Goal: Information Seeking & Learning: Learn about a topic

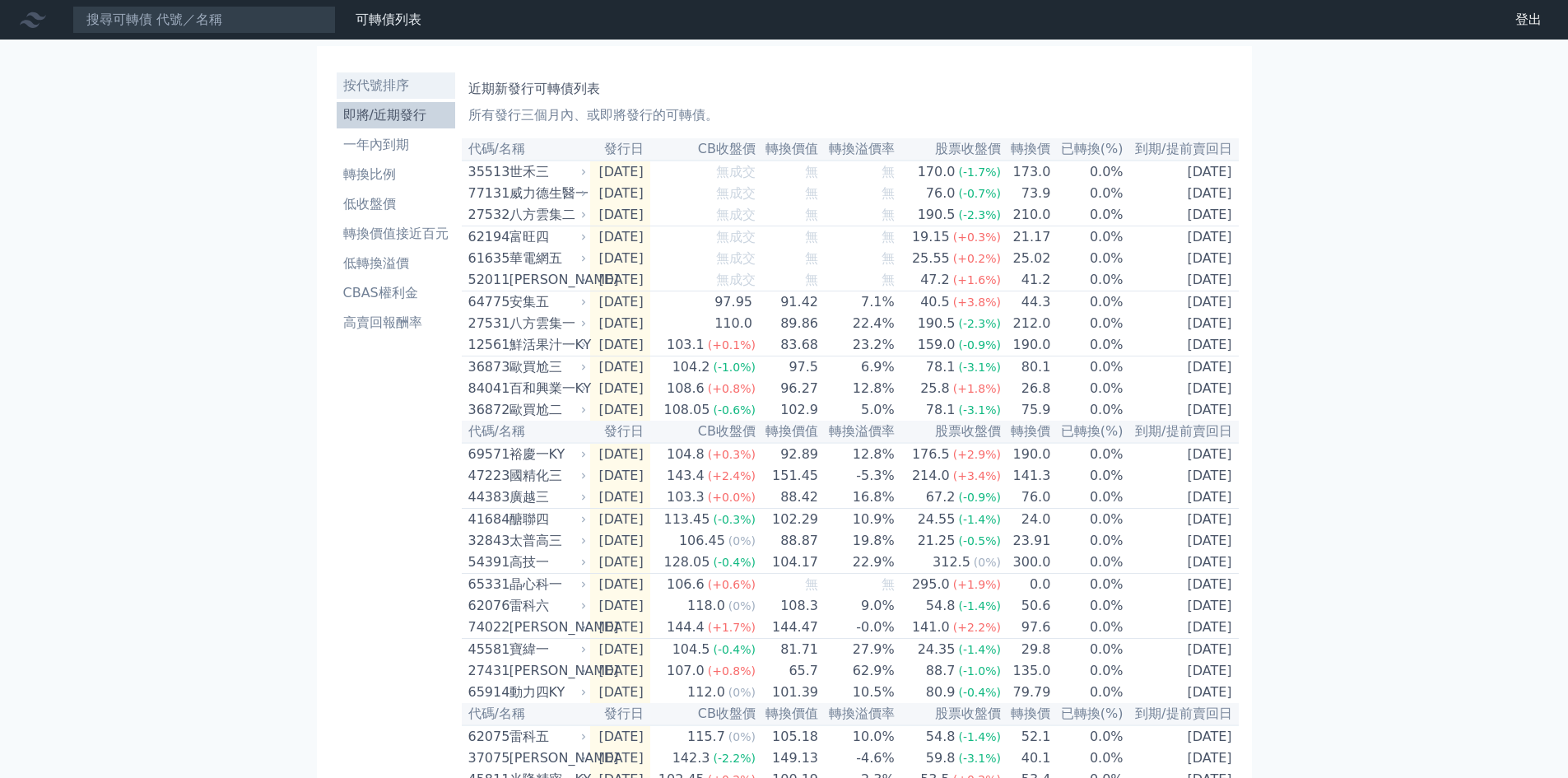
click at [378, 84] on li "按代號排序" at bounding box center [396, 85] width 119 height 20
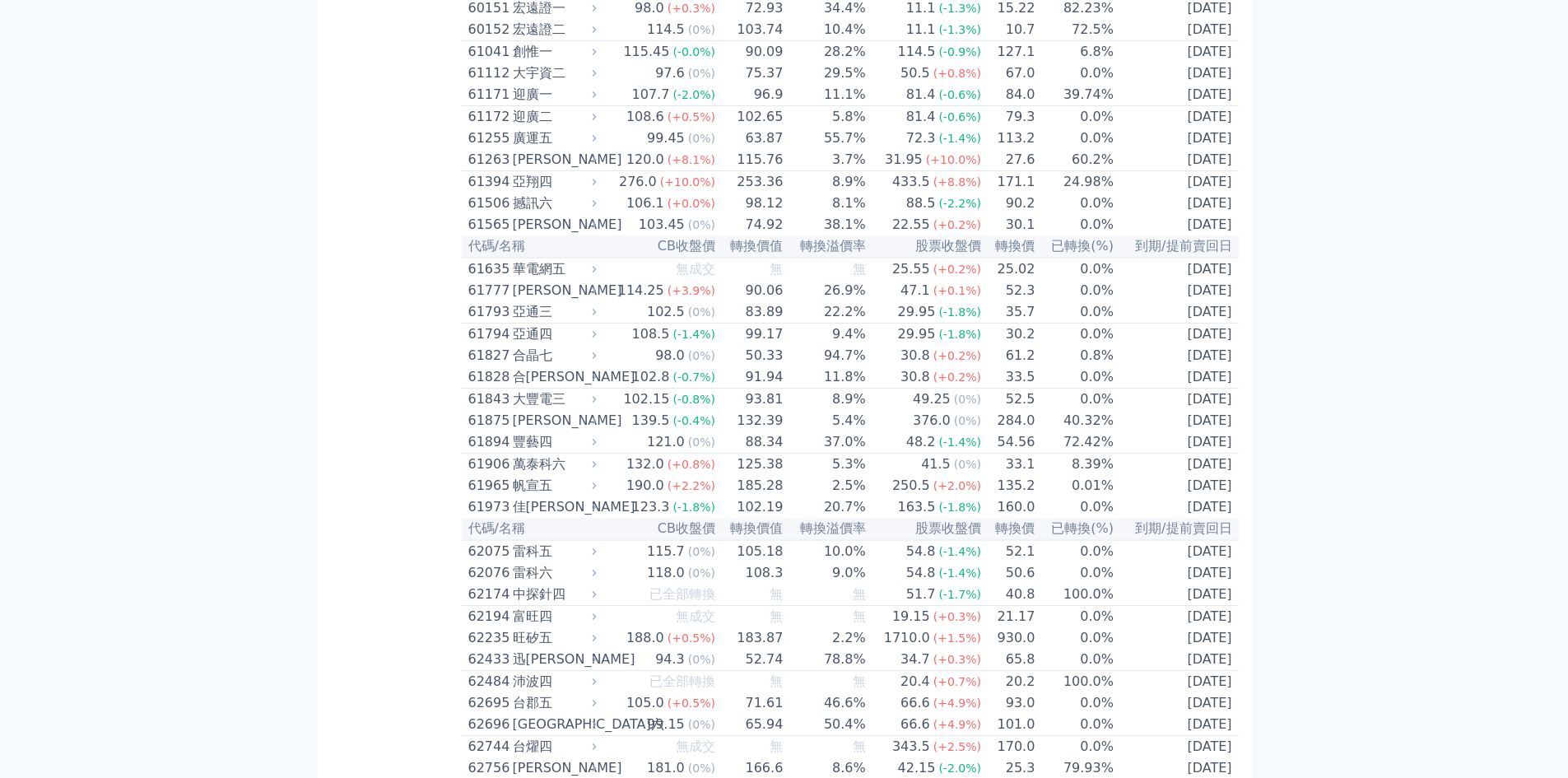
scroll to position [5927, 0]
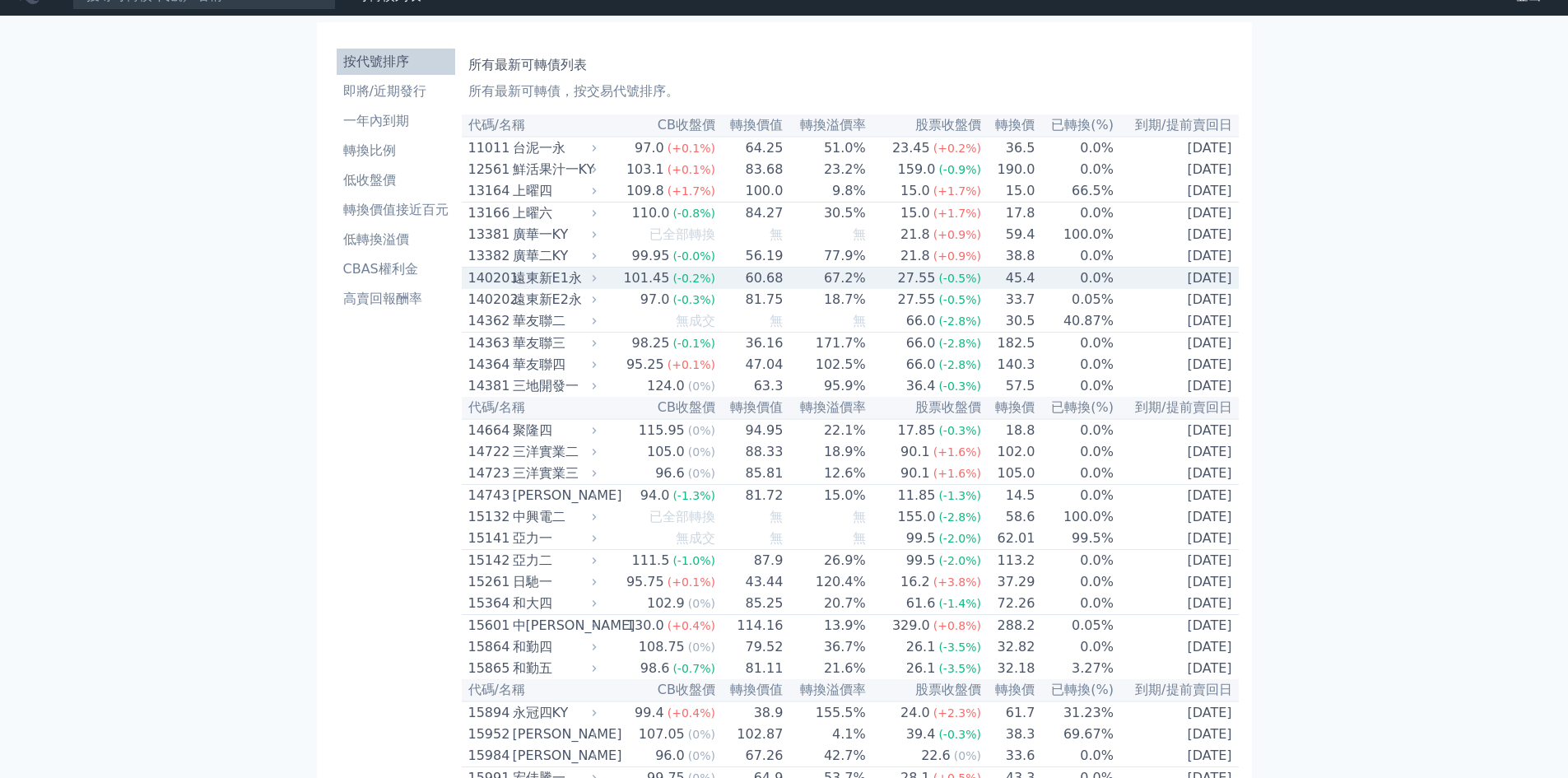
scroll to position [0, 0]
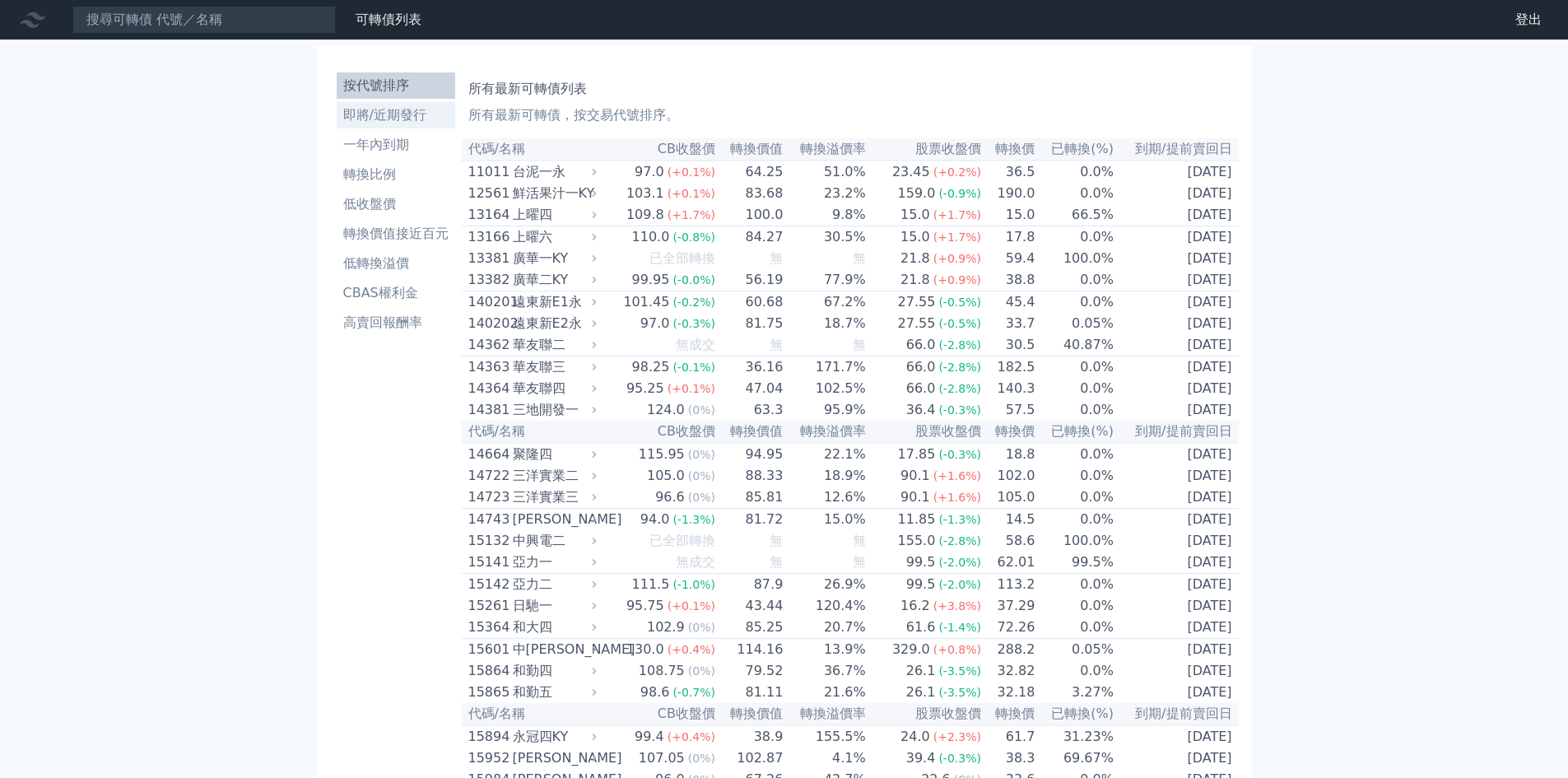
click at [389, 115] on li "即將/近期發行" at bounding box center [396, 115] width 119 height 20
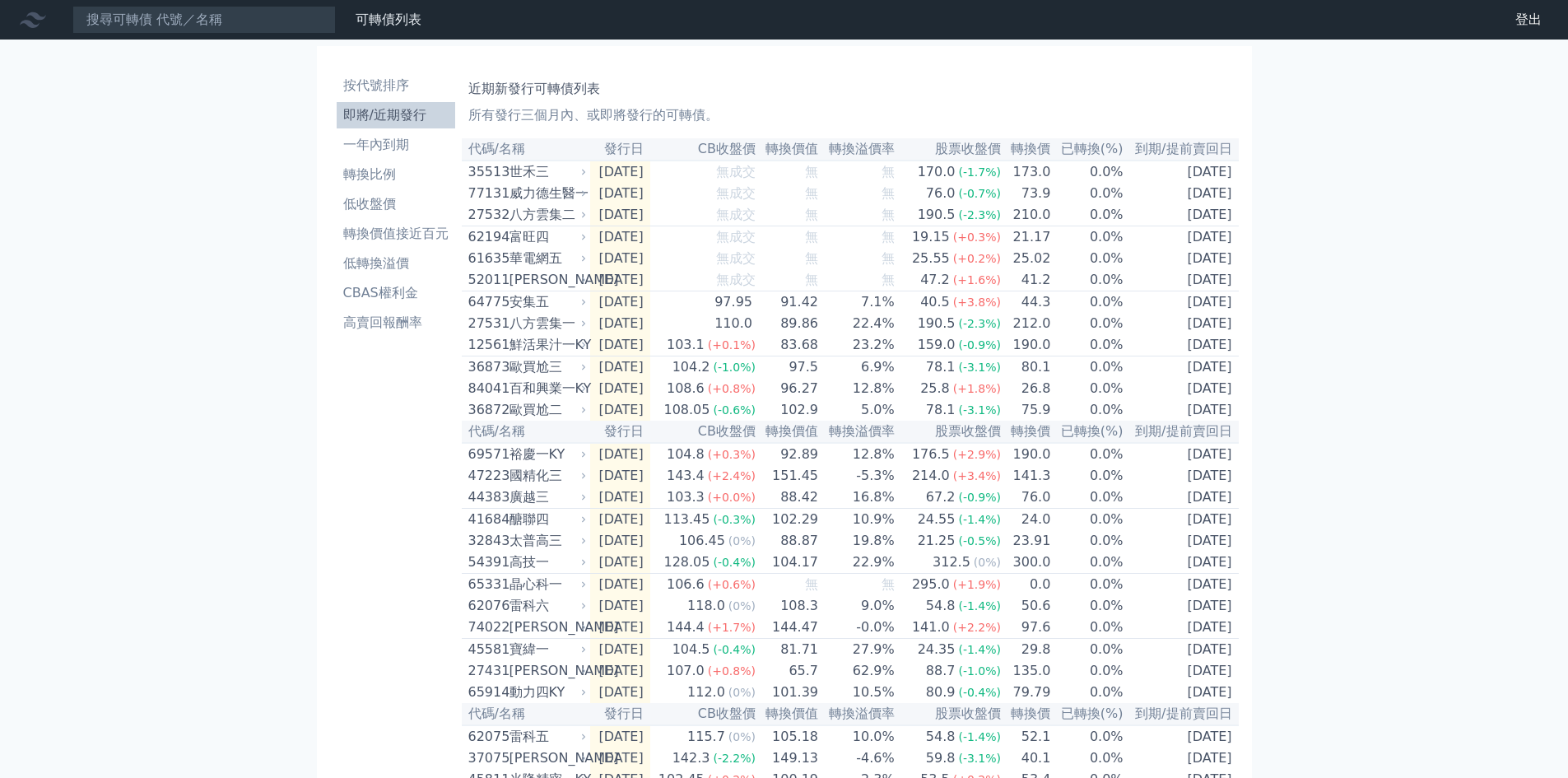
scroll to position [220, 0]
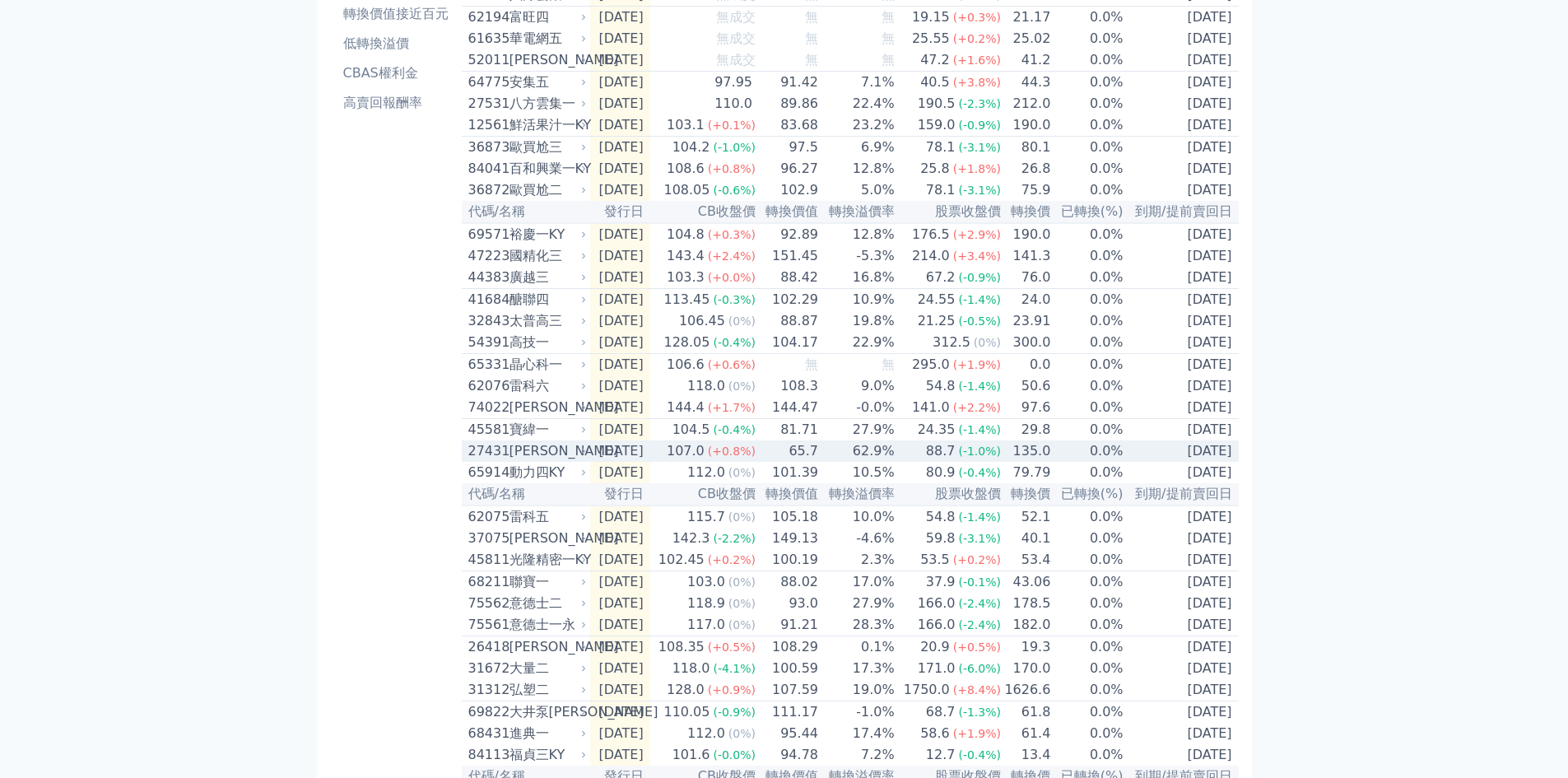
click at [484, 461] on div "27431" at bounding box center [487, 450] width 37 height 20
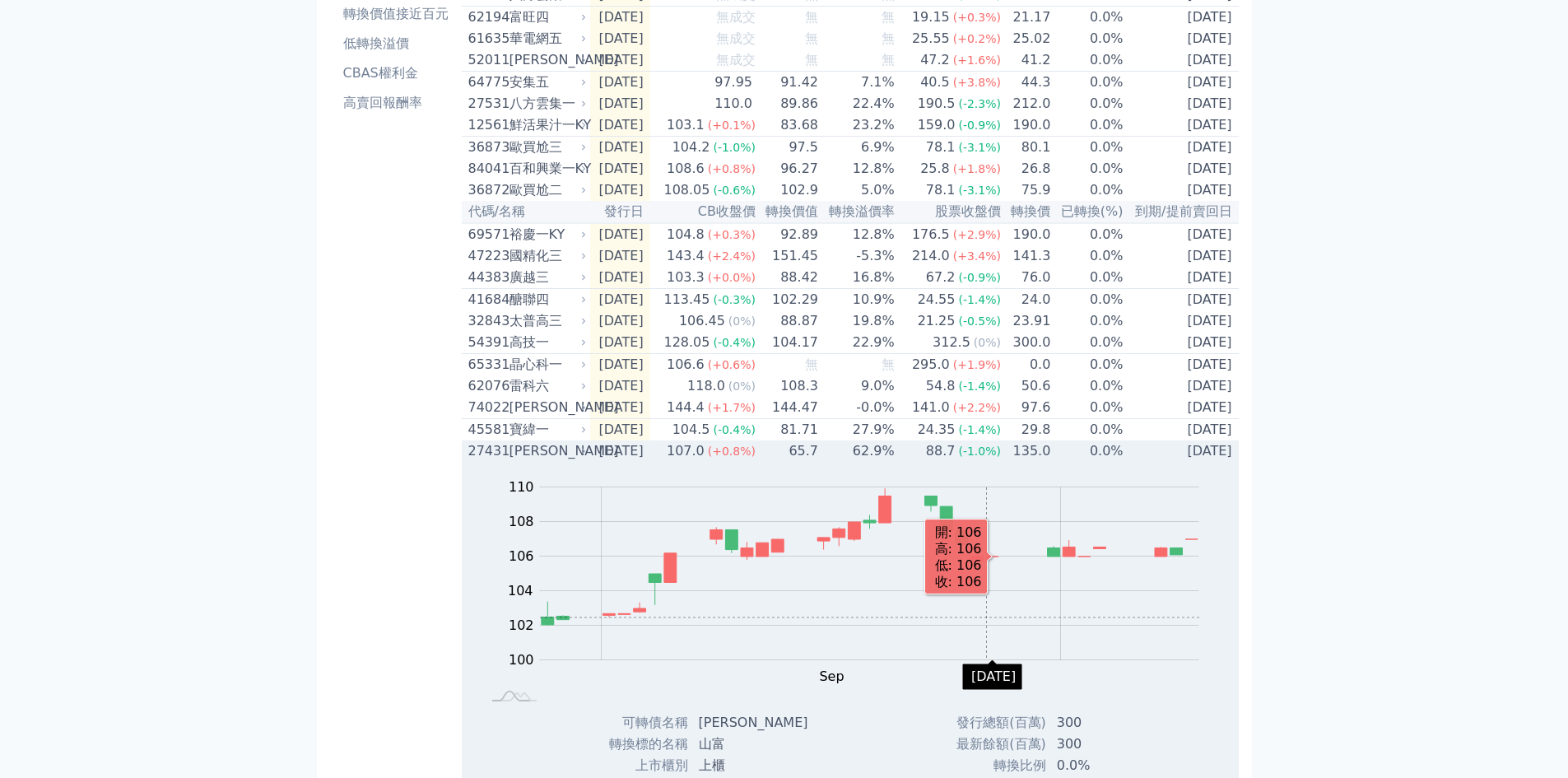
scroll to position [438, 0]
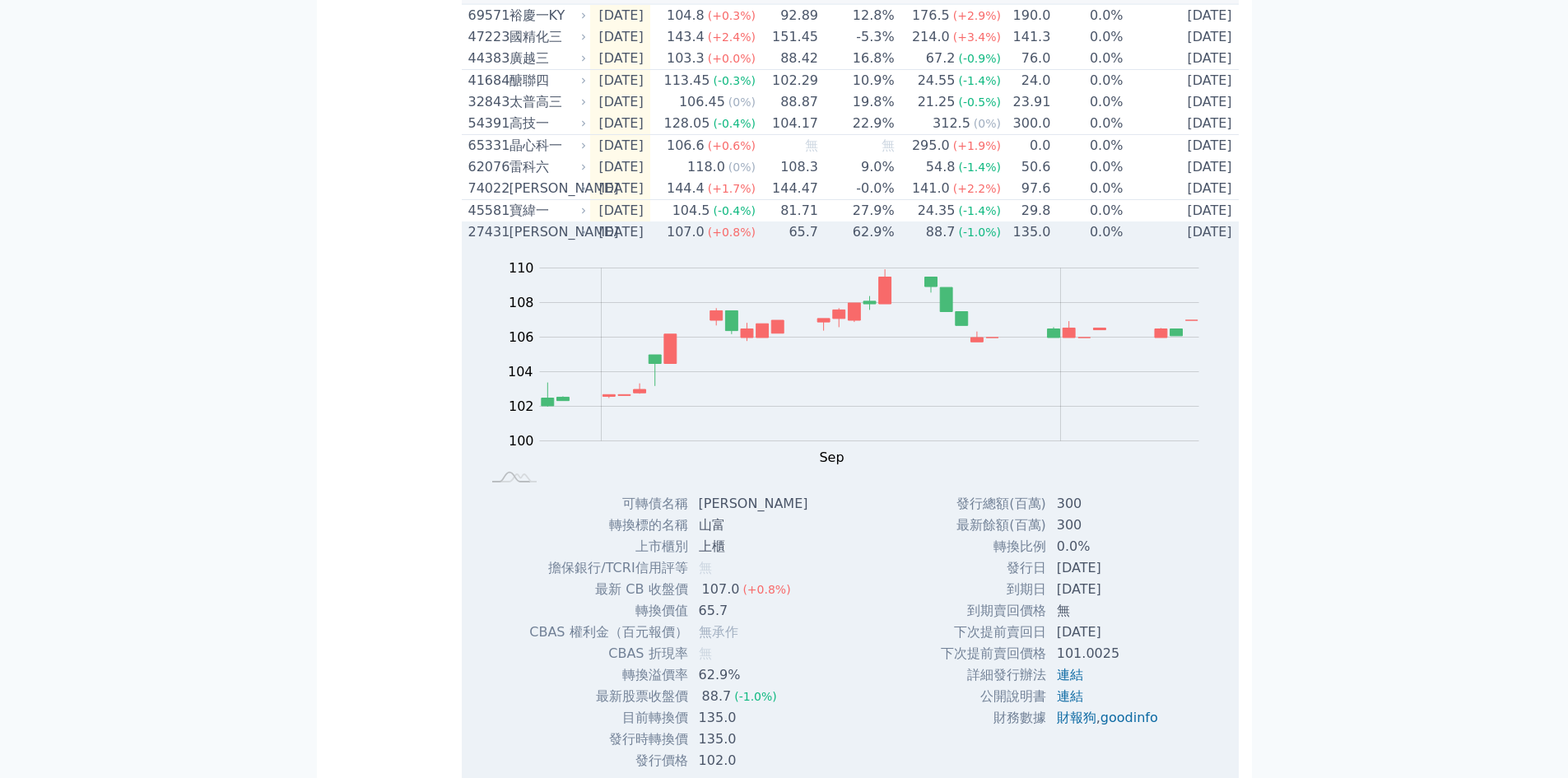
click at [481, 242] on div "27431" at bounding box center [487, 232] width 37 height 20
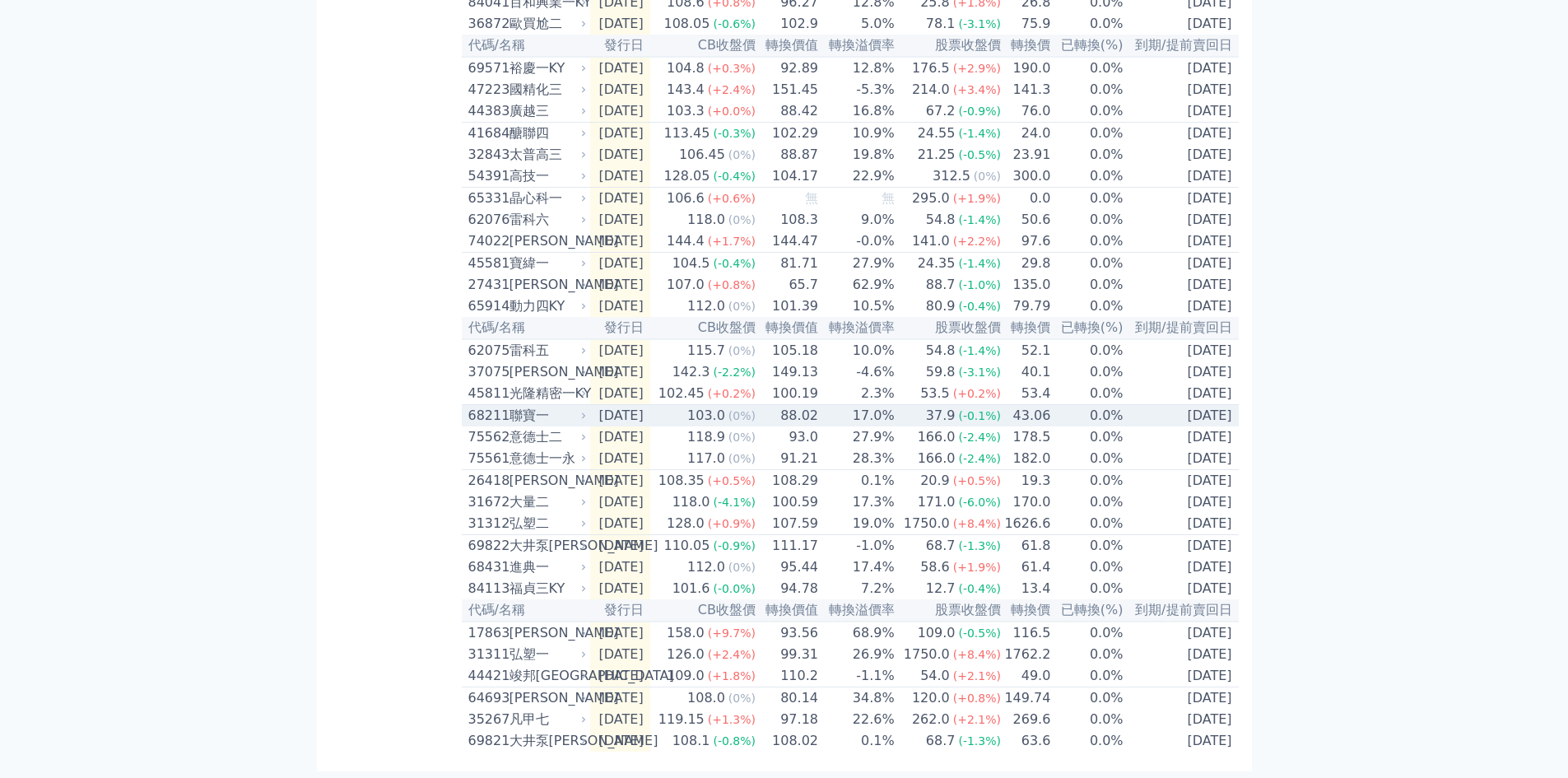
click at [488, 415] on div "68211" at bounding box center [487, 415] width 37 height 20
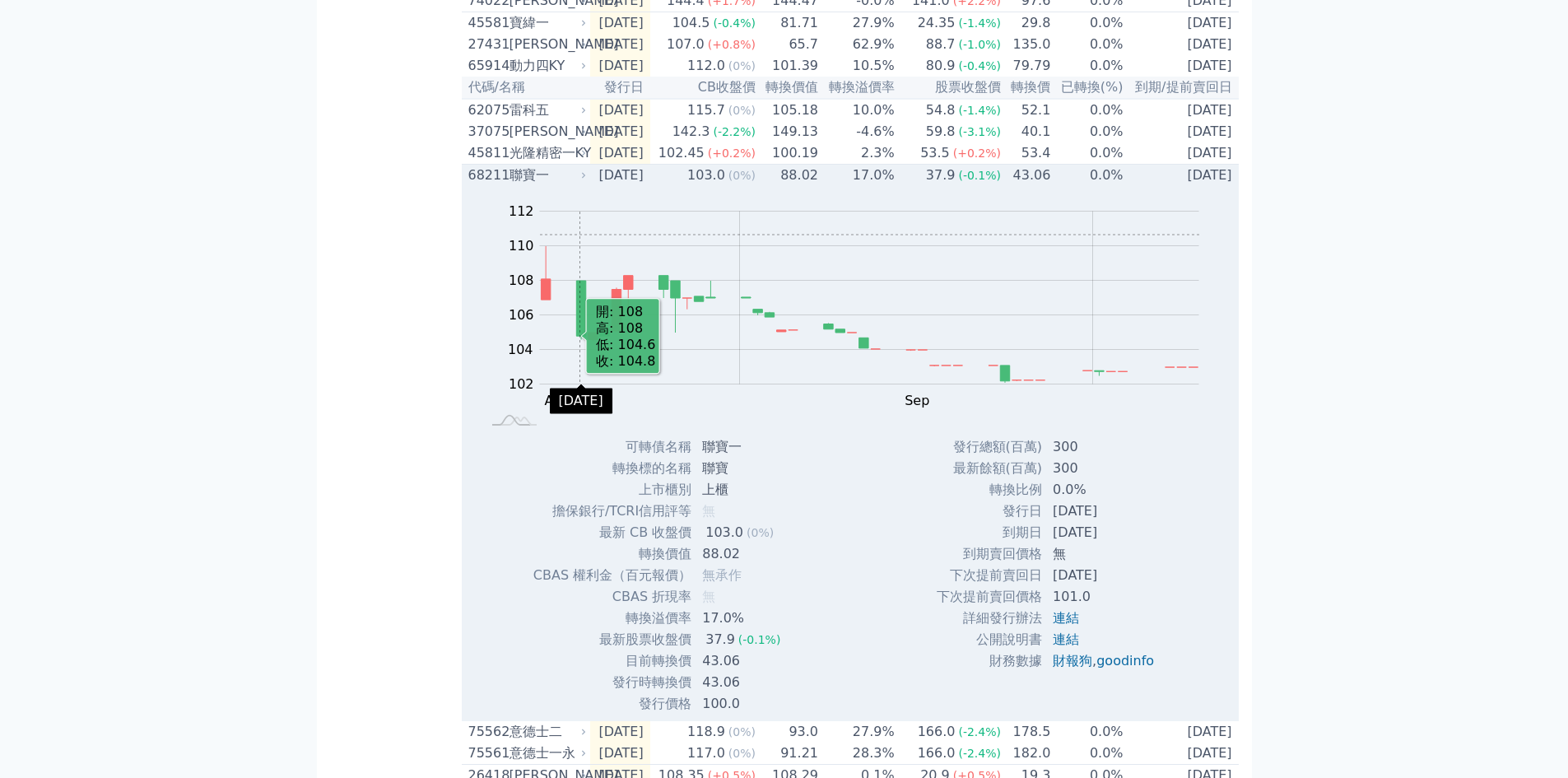
scroll to position [659, 0]
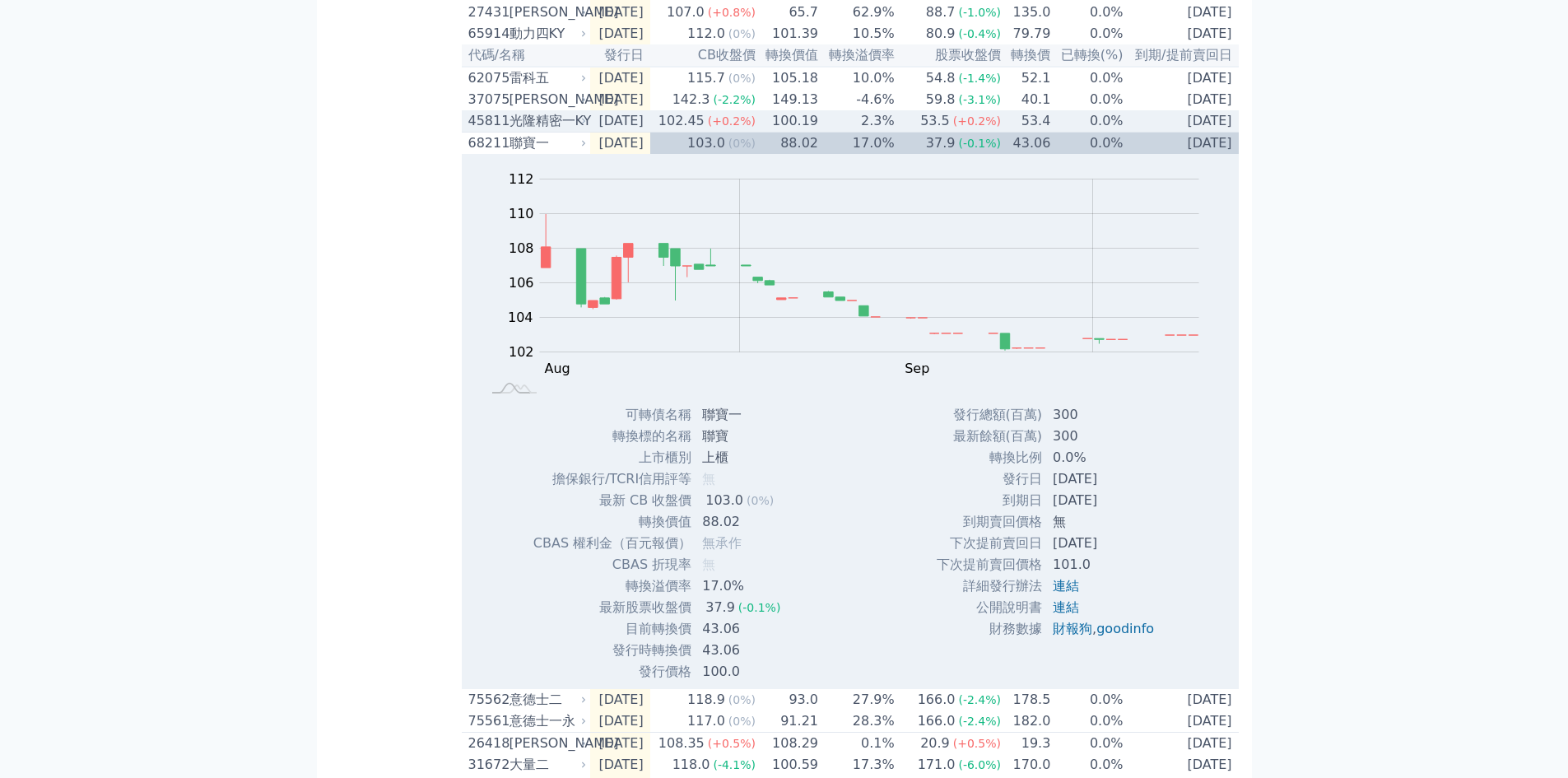
click at [484, 131] on div "45811" at bounding box center [487, 120] width 37 height 20
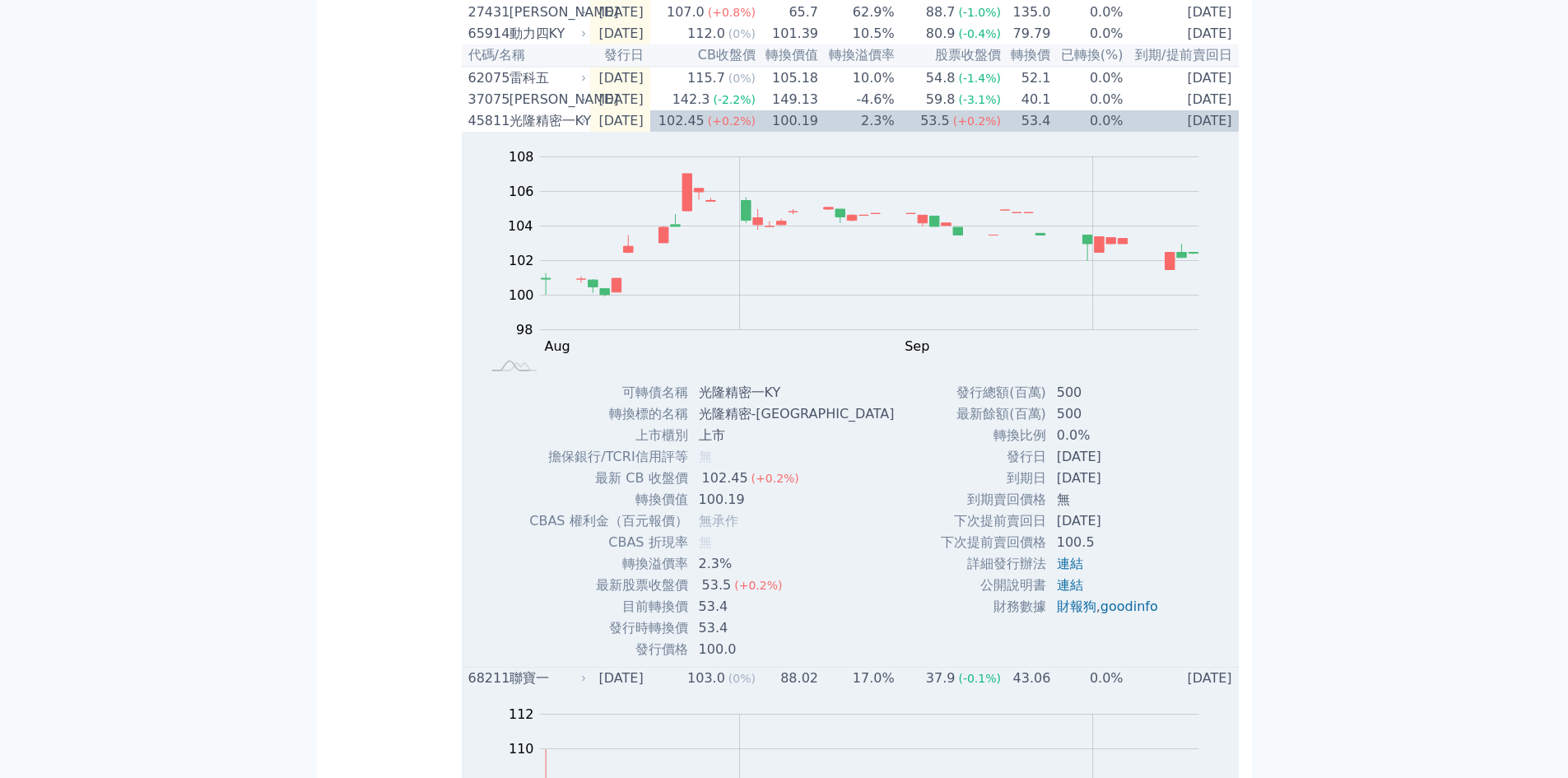
click at [505, 689] on div "68211" at bounding box center [487, 678] width 37 height 20
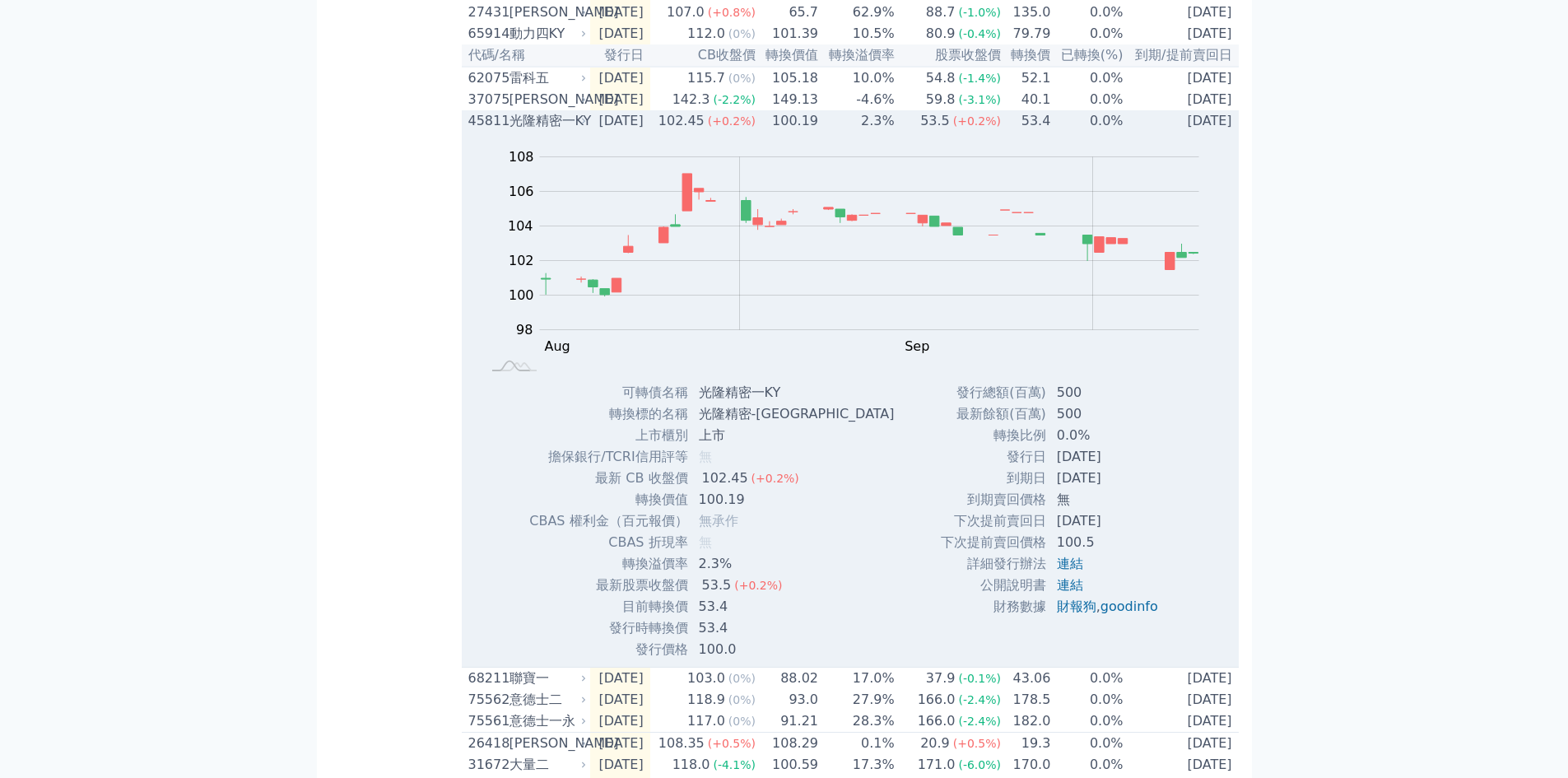
click at [481, 131] on div "45811" at bounding box center [487, 120] width 37 height 20
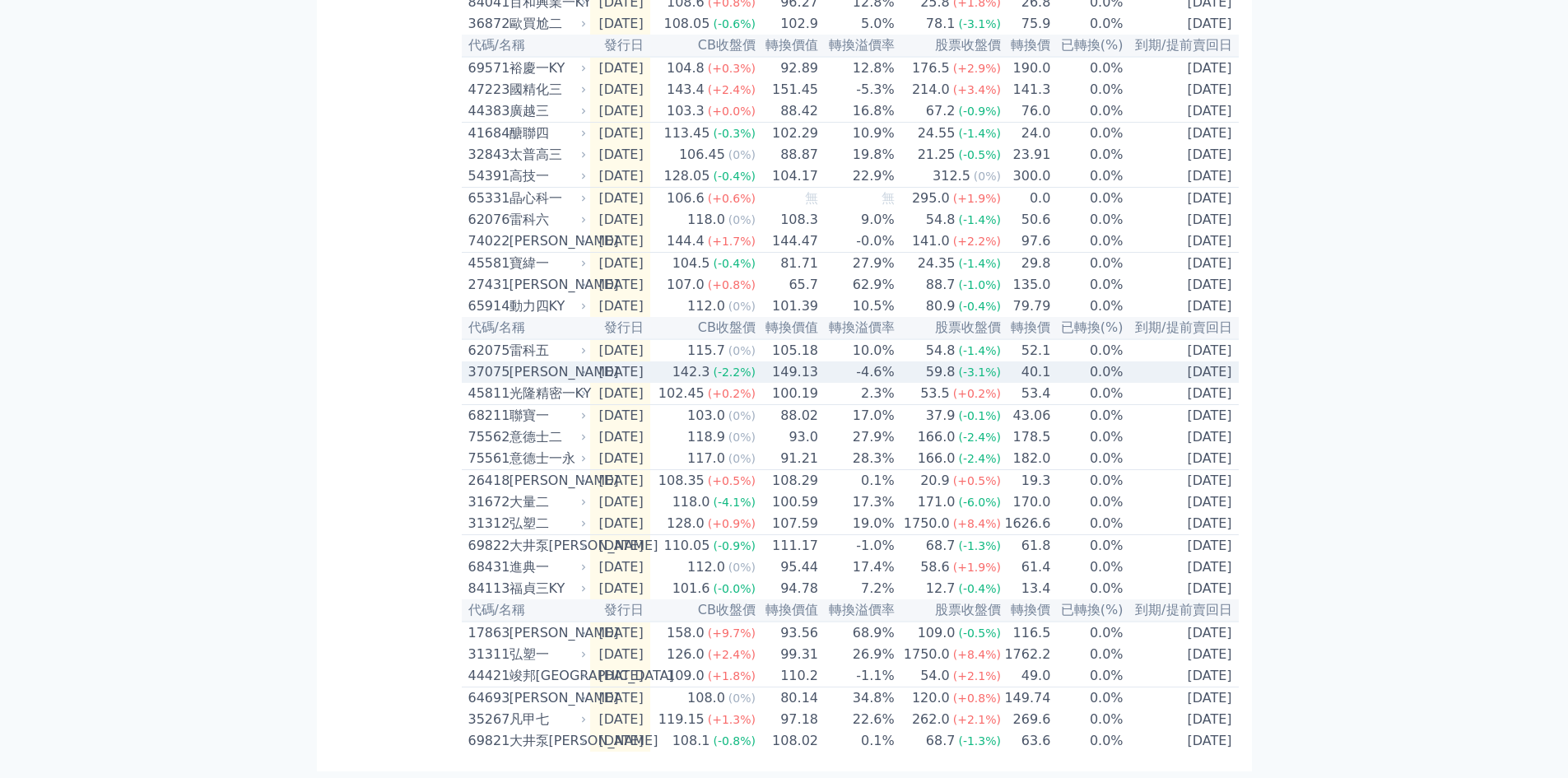
click at [487, 362] on div "37075" at bounding box center [487, 371] width 37 height 20
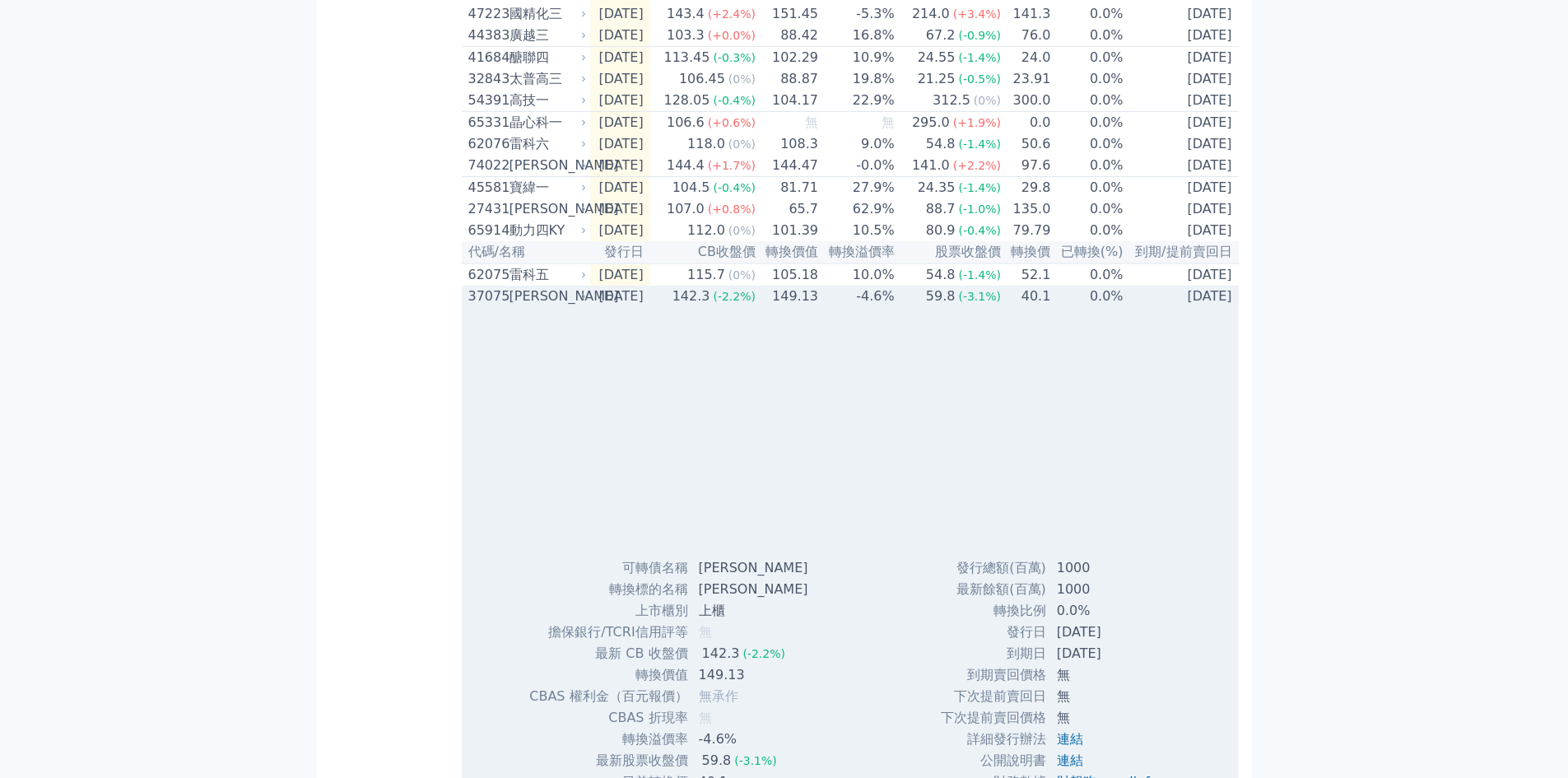
scroll to position [659, 0]
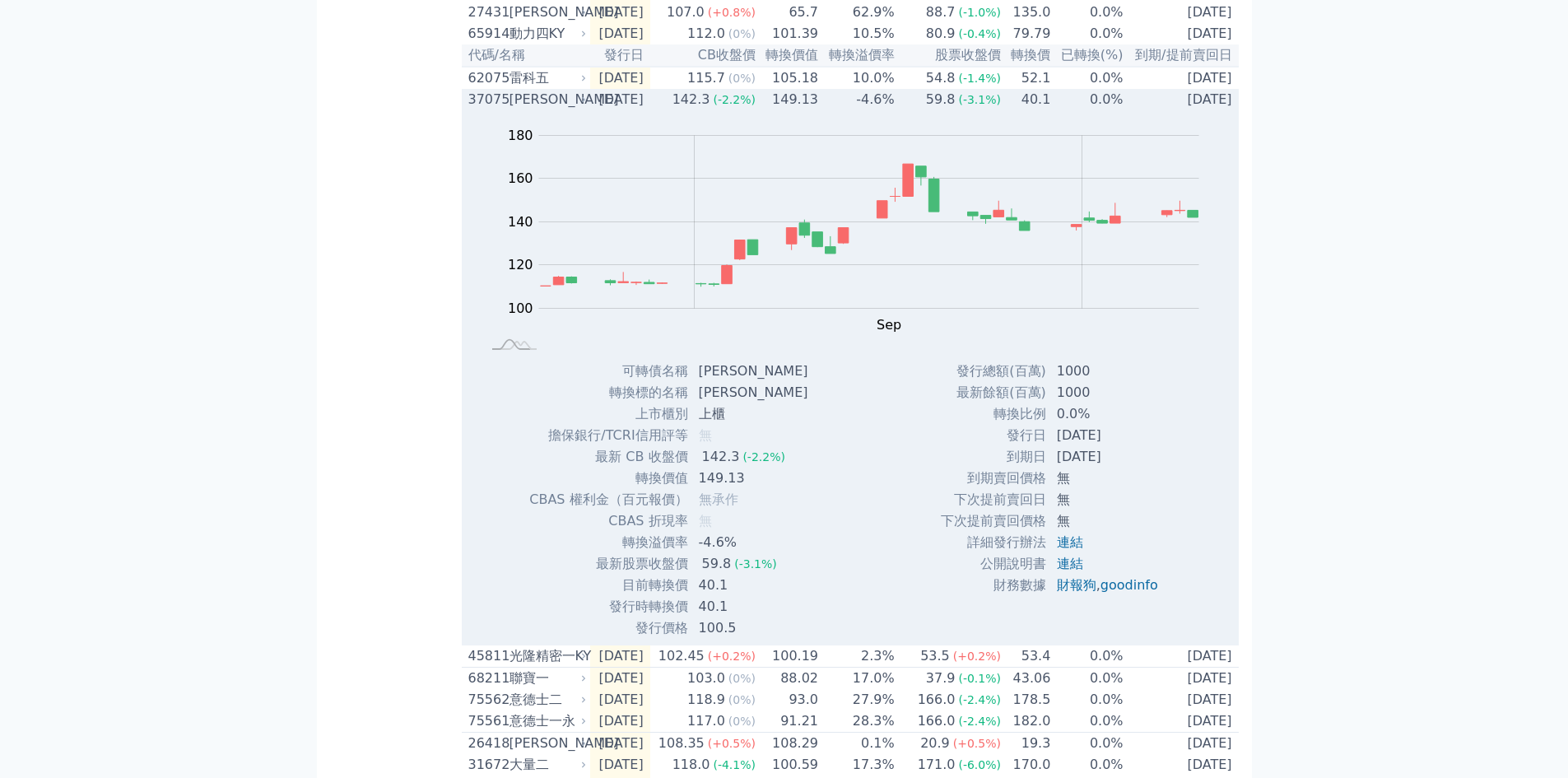
click at [476, 109] on div "37075" at bounding box center [487, 99] width 37 height 20
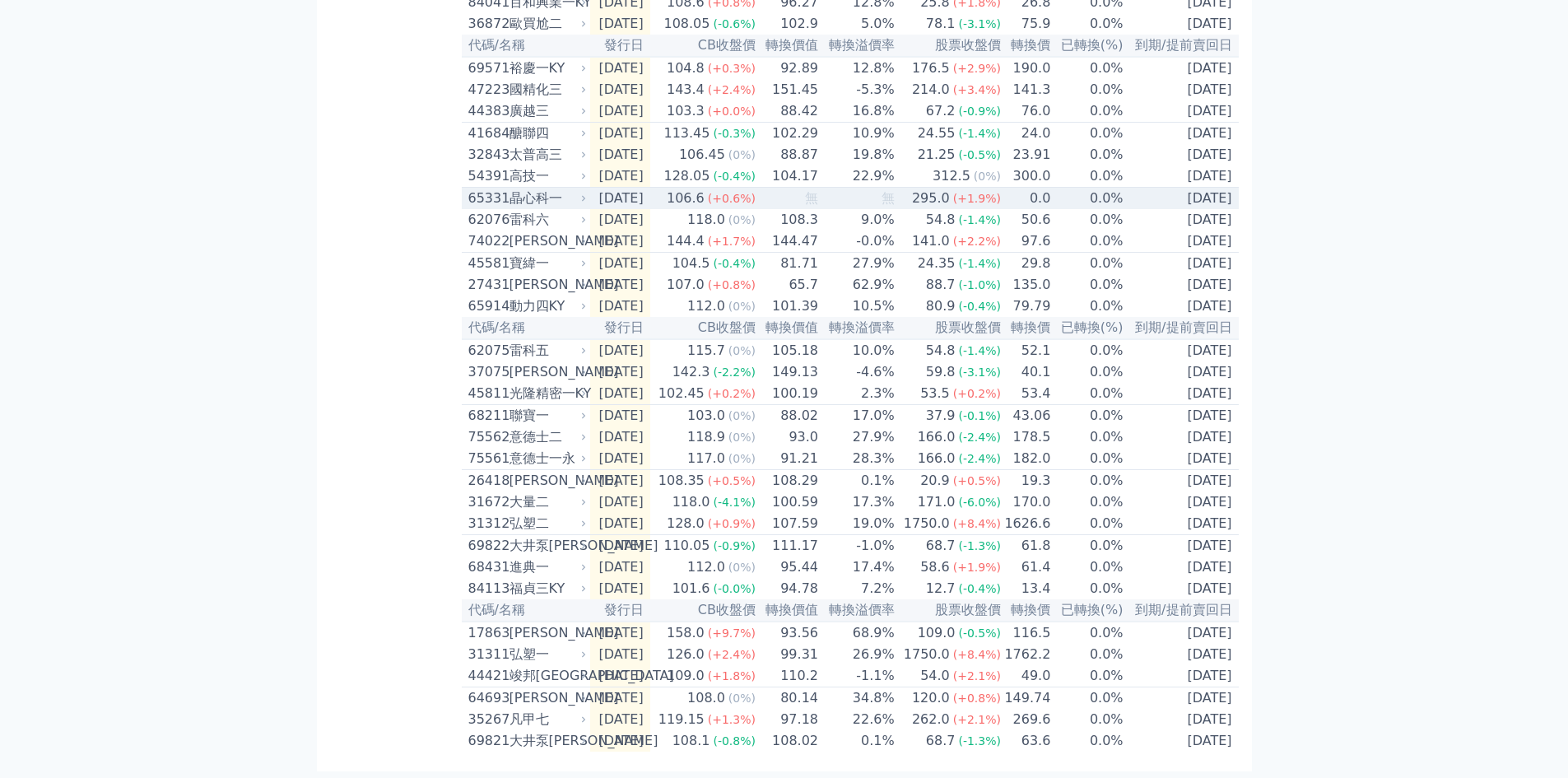
scroll to position [462, 0]
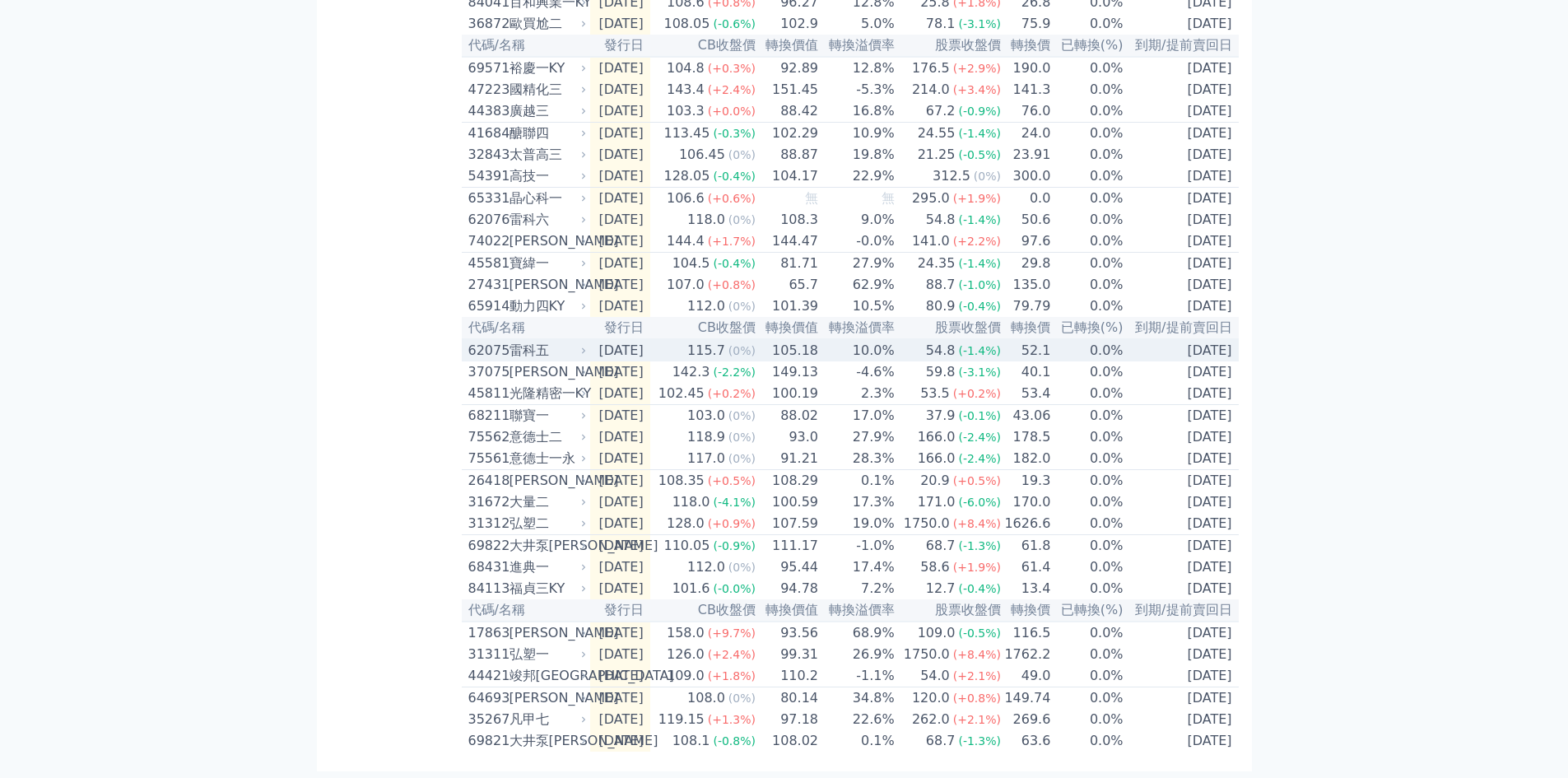
click at [483, 340] on div "62075" at bounding box center [487, 350] width 37 height 20
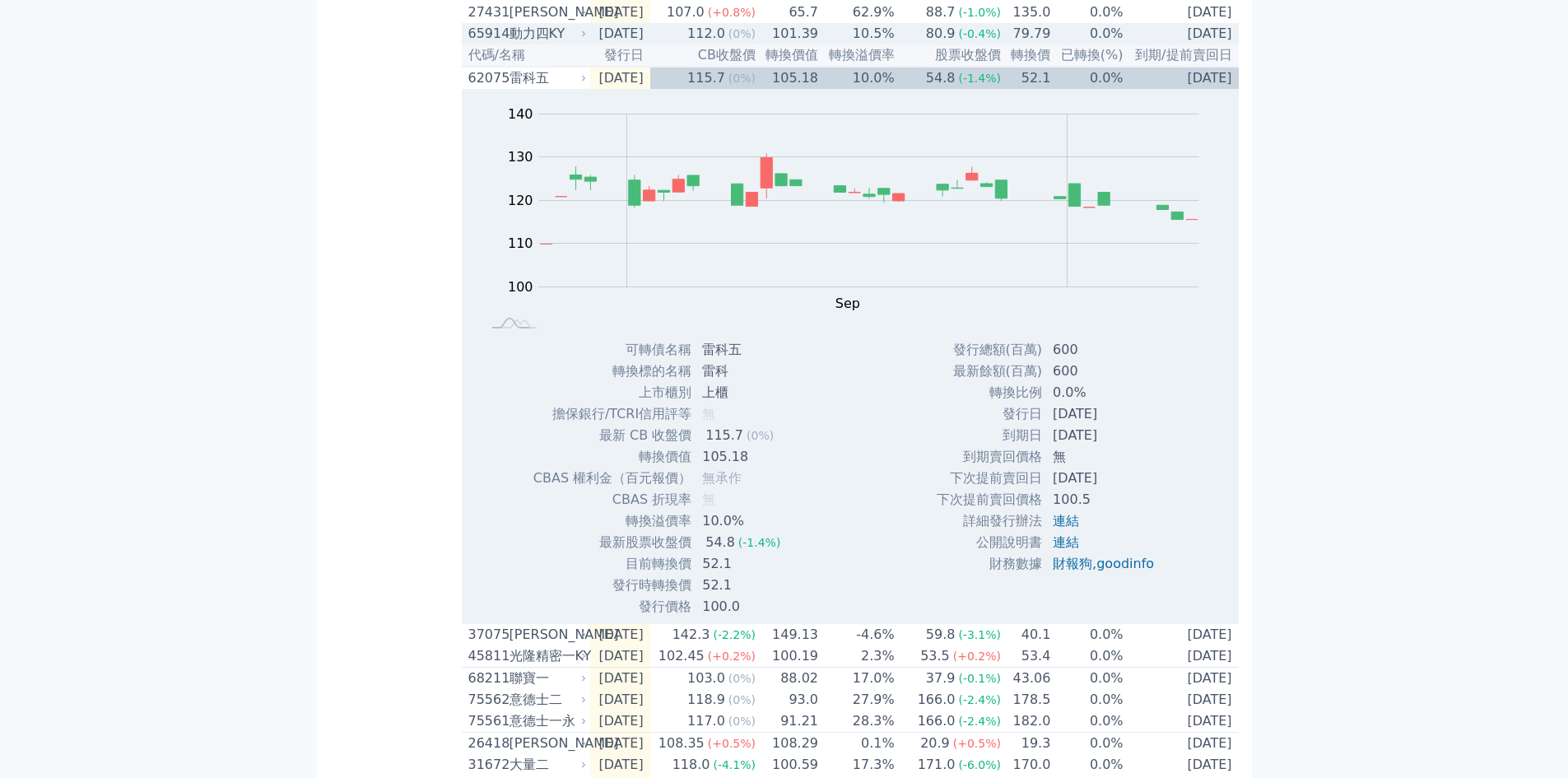
click at [488, 44] on div "65914" at bounding box center [487, 34] width 37 height 20
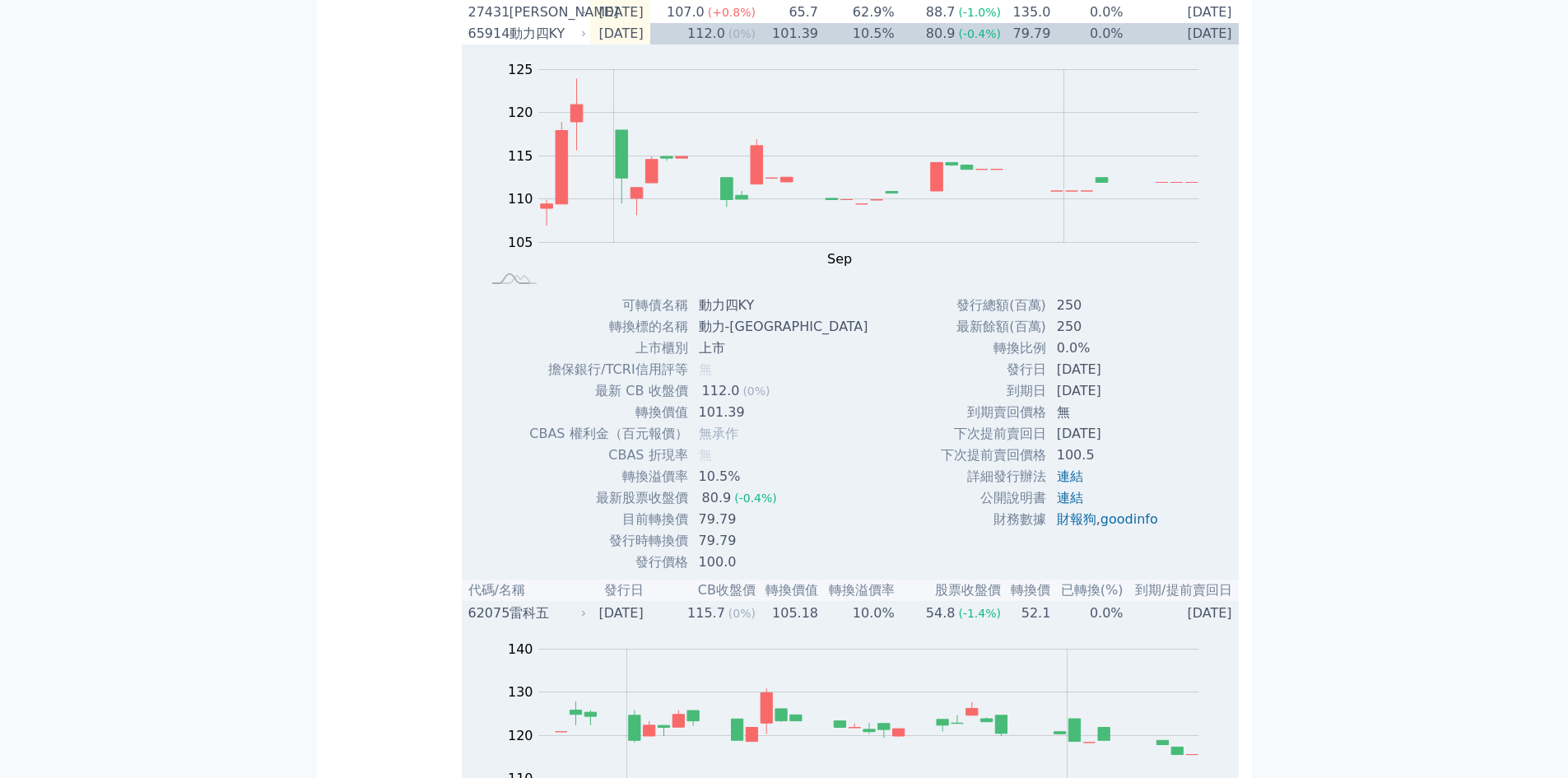
click at [496, 623] on div "62075" at bounding box center [487, 613] width 37 height 20
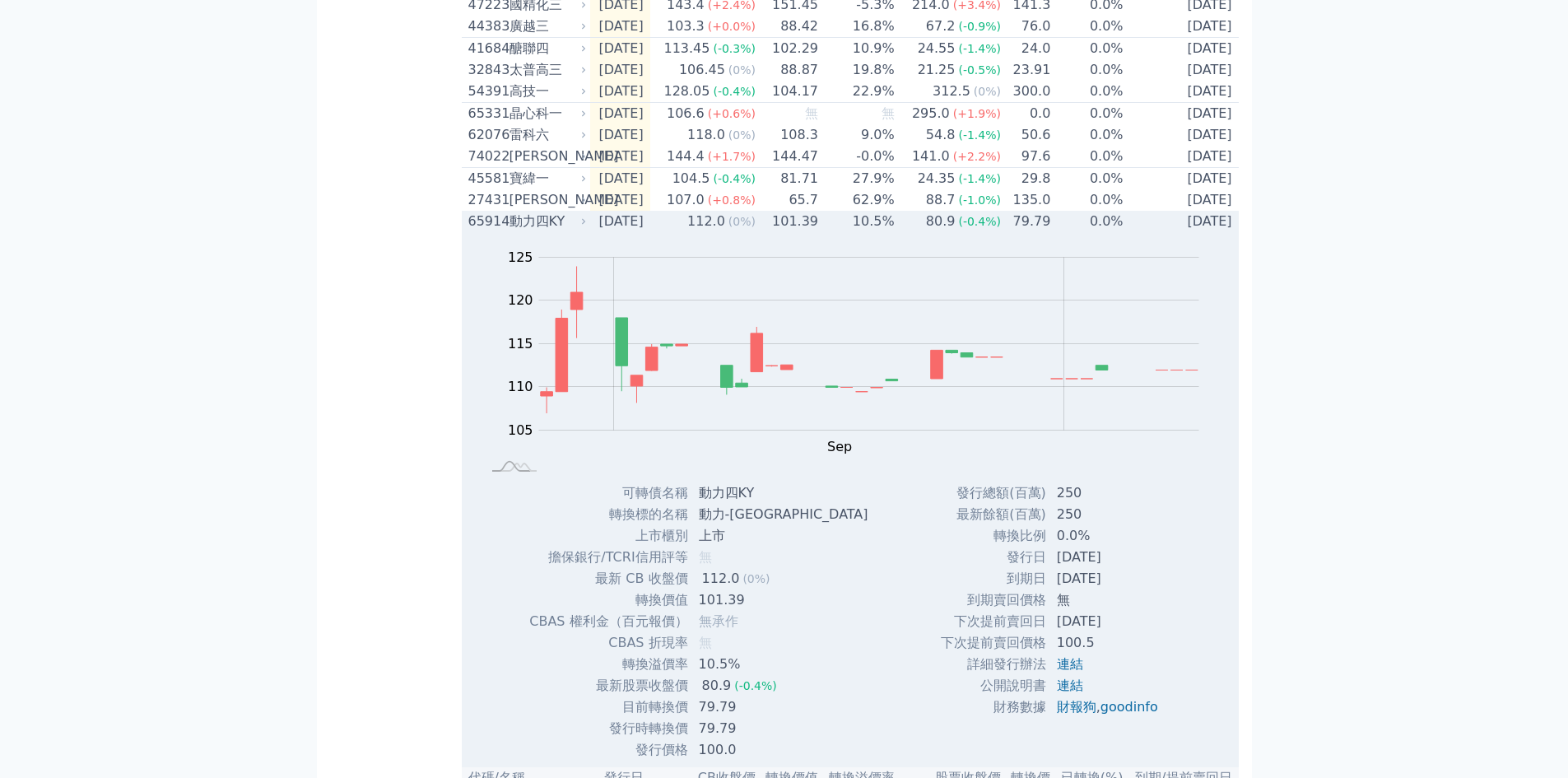
scroll to position [438, 0]
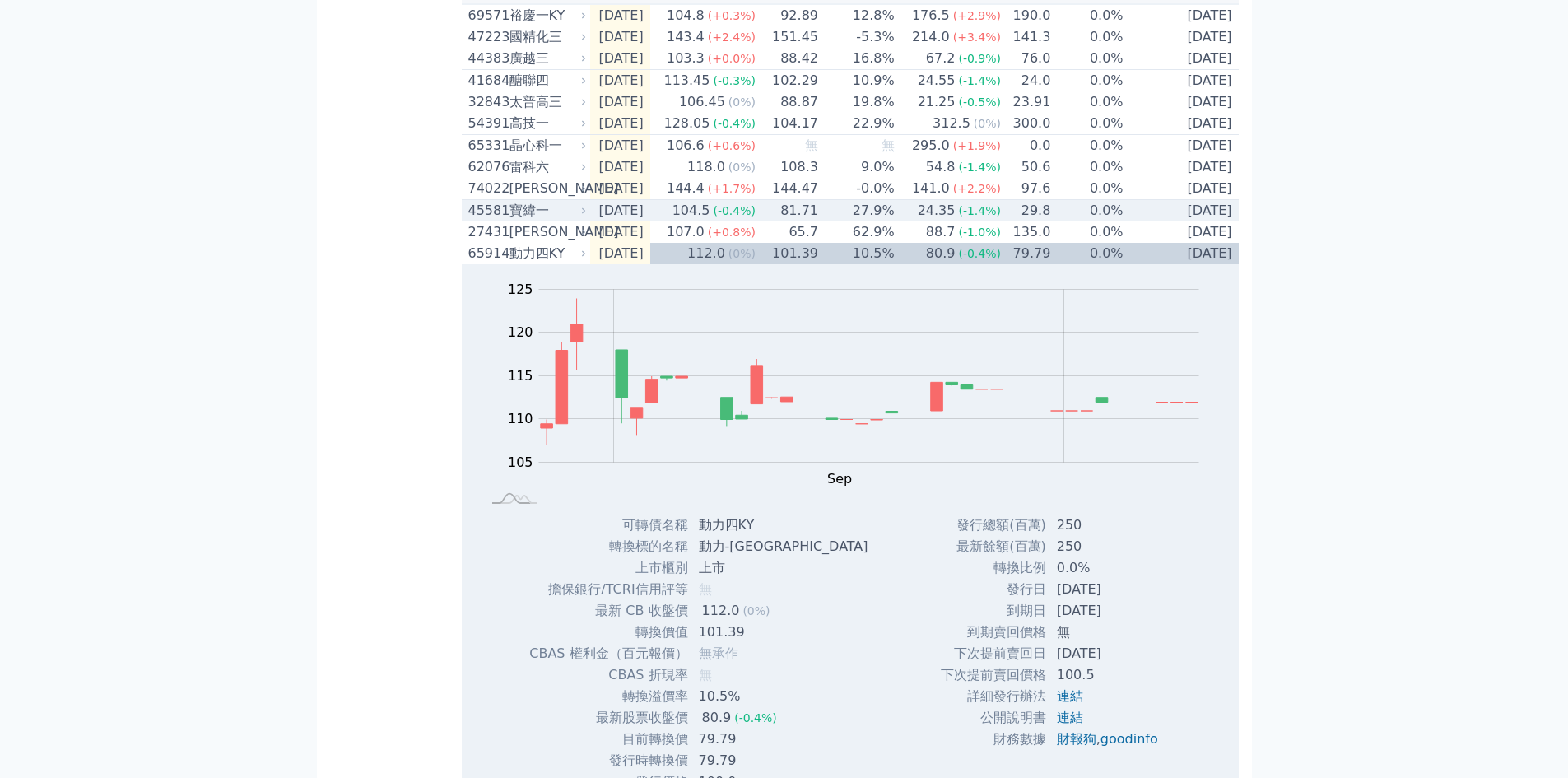
click at [484, 221] on div "45581" at bounding box center [487, 211] width 37 height 20
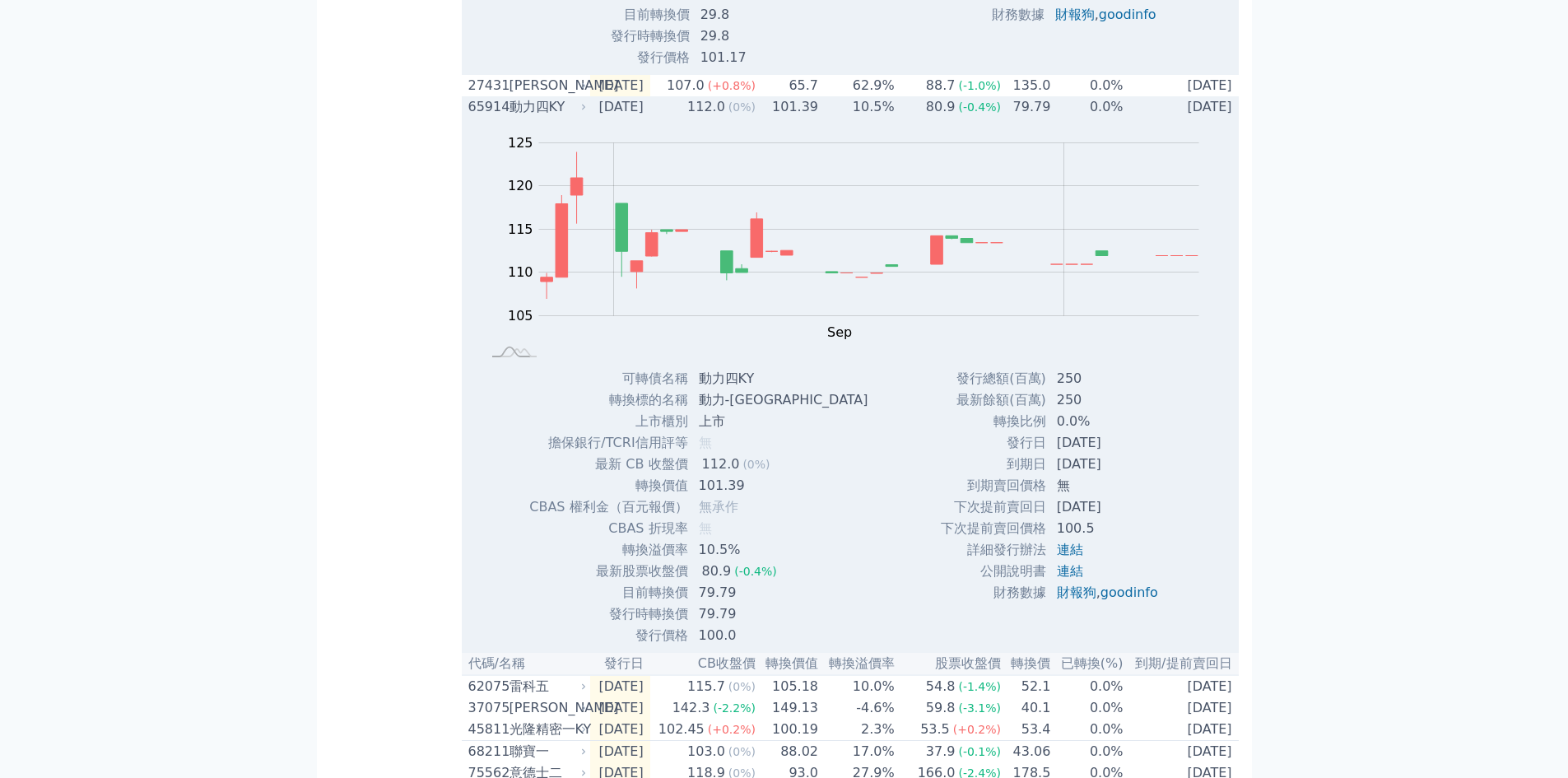
scroll to position [879, 0]
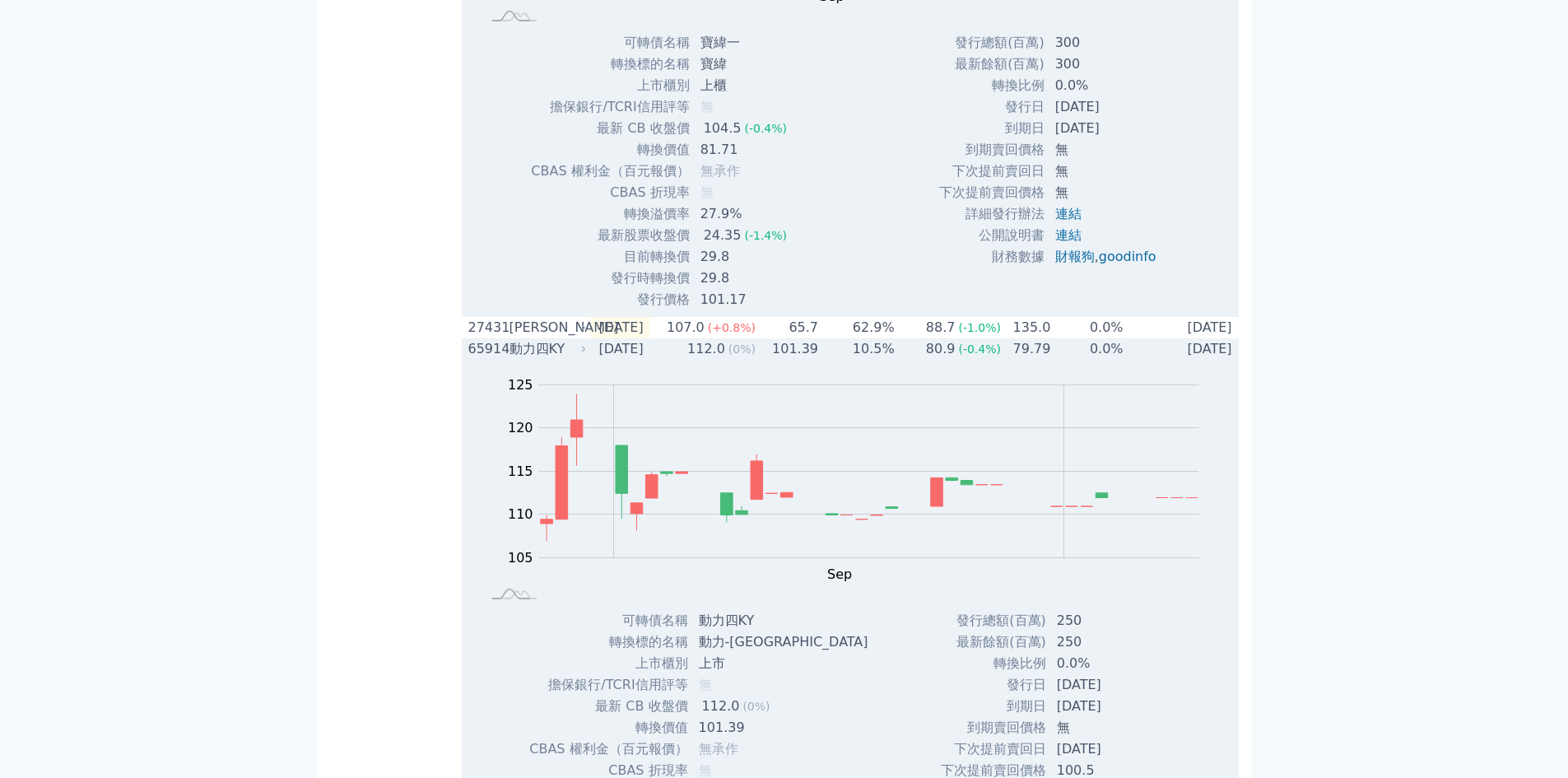
click at [489, 359] on div "65914" at bounding box center [487, 349] width 37 height 20
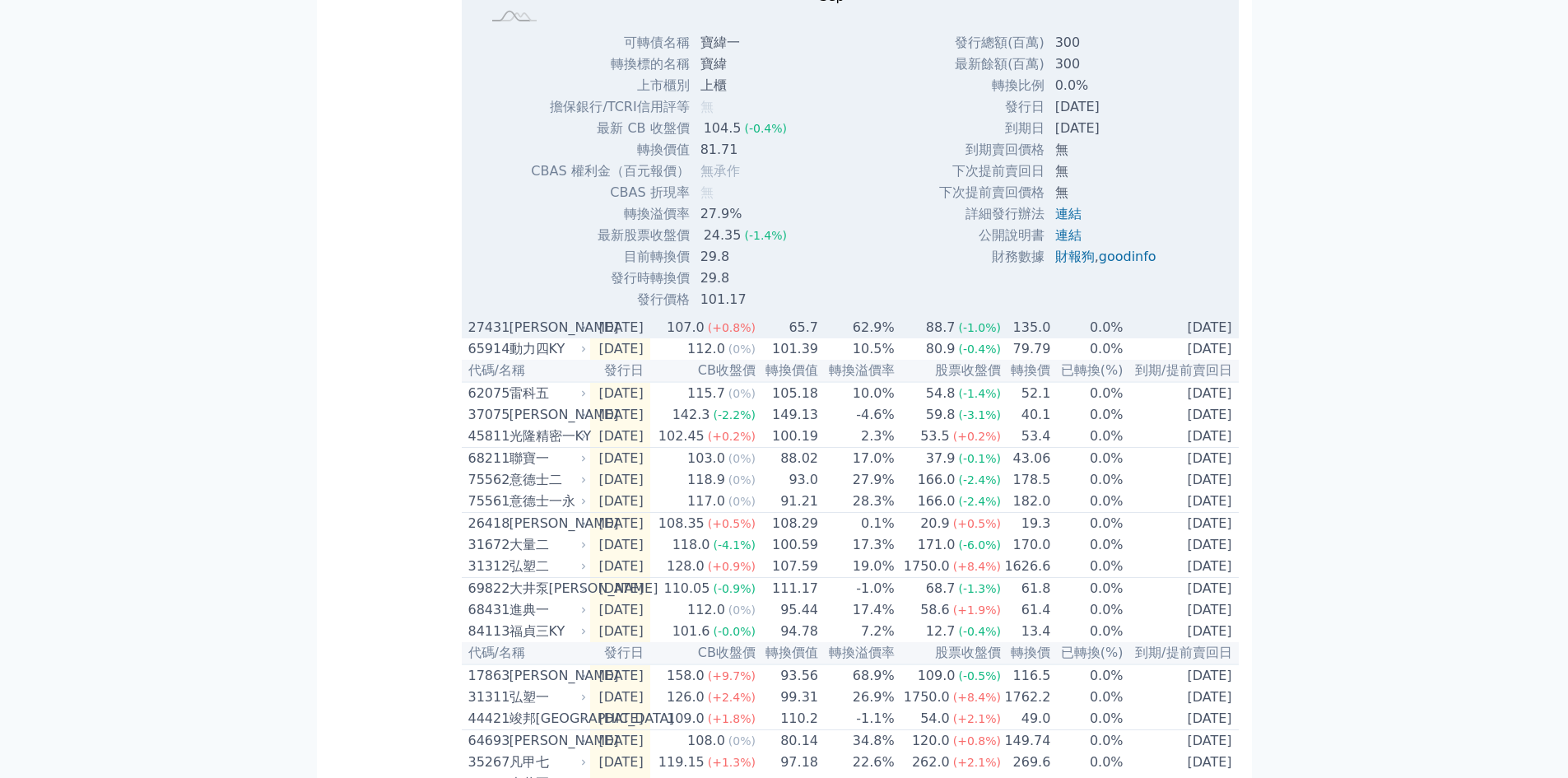
click at [487, 338] on div "27431" at bounding box center [487, 328] width 37 height 20
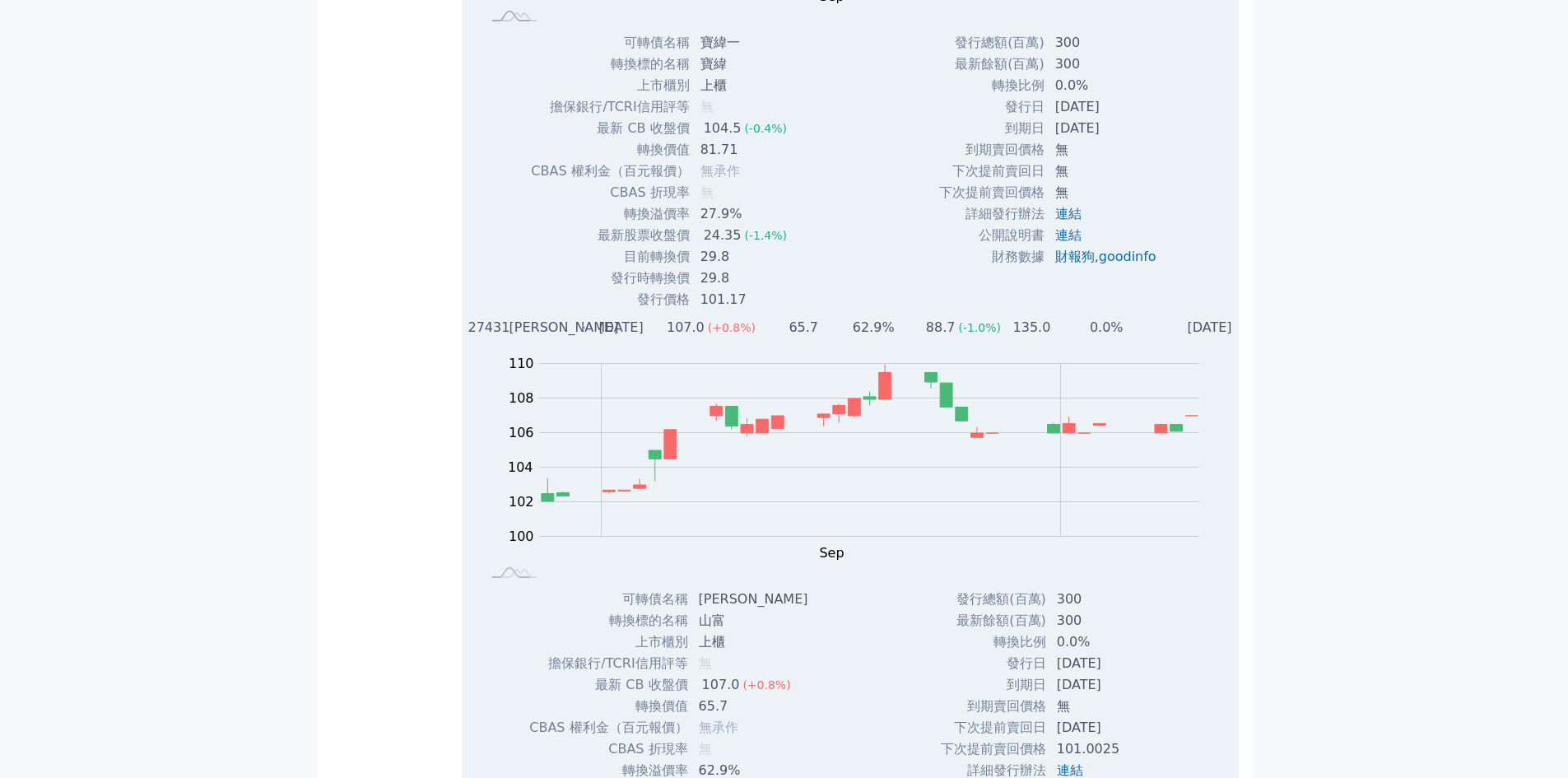
click at [493, 338] on div "27431" at bounding box center [487, 328] width 37 height 20
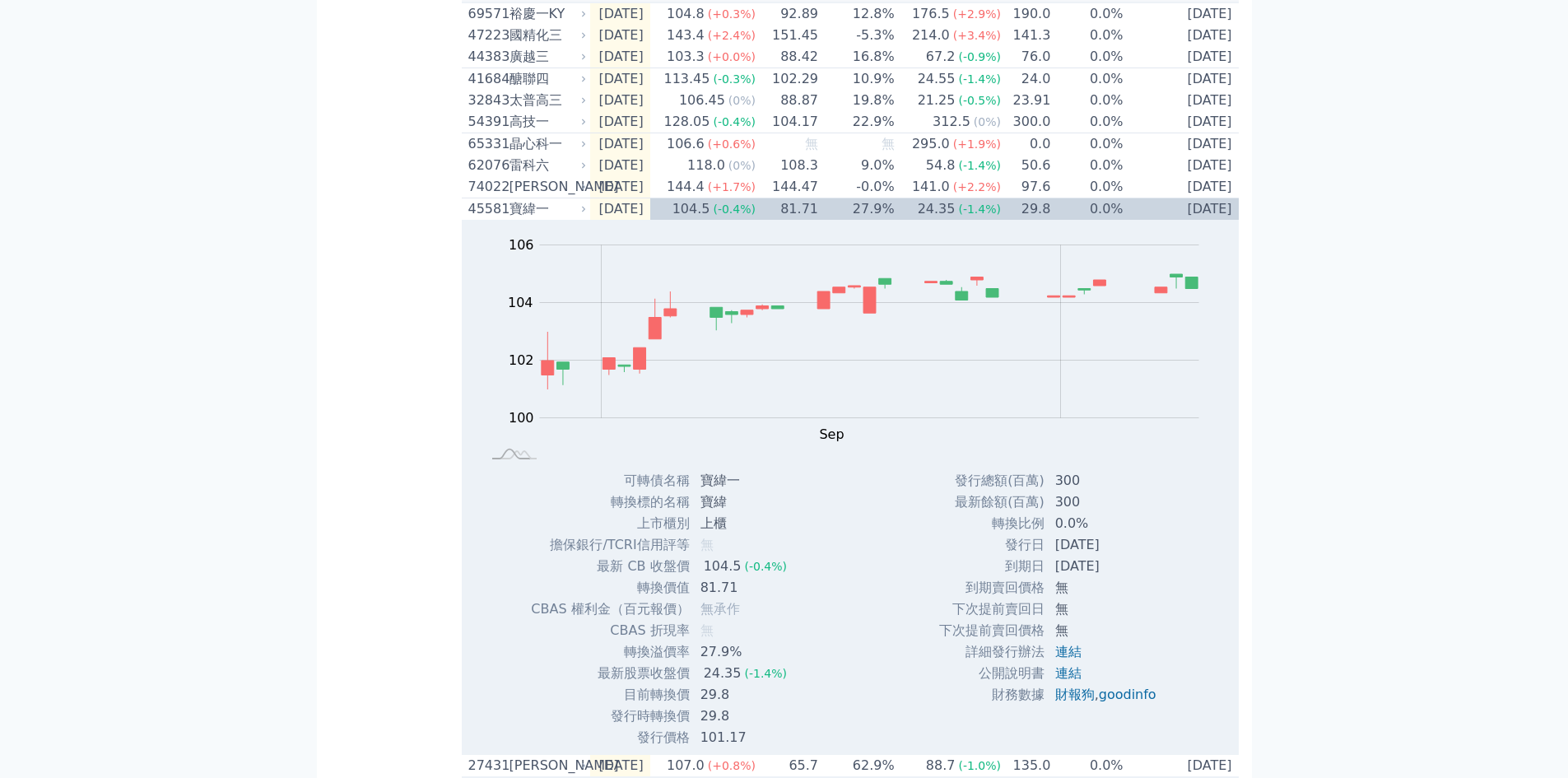
scroll to position [438, 0]
click at [487, 199] on div "74022" at bounding box center [487, 188] width 37 height 20
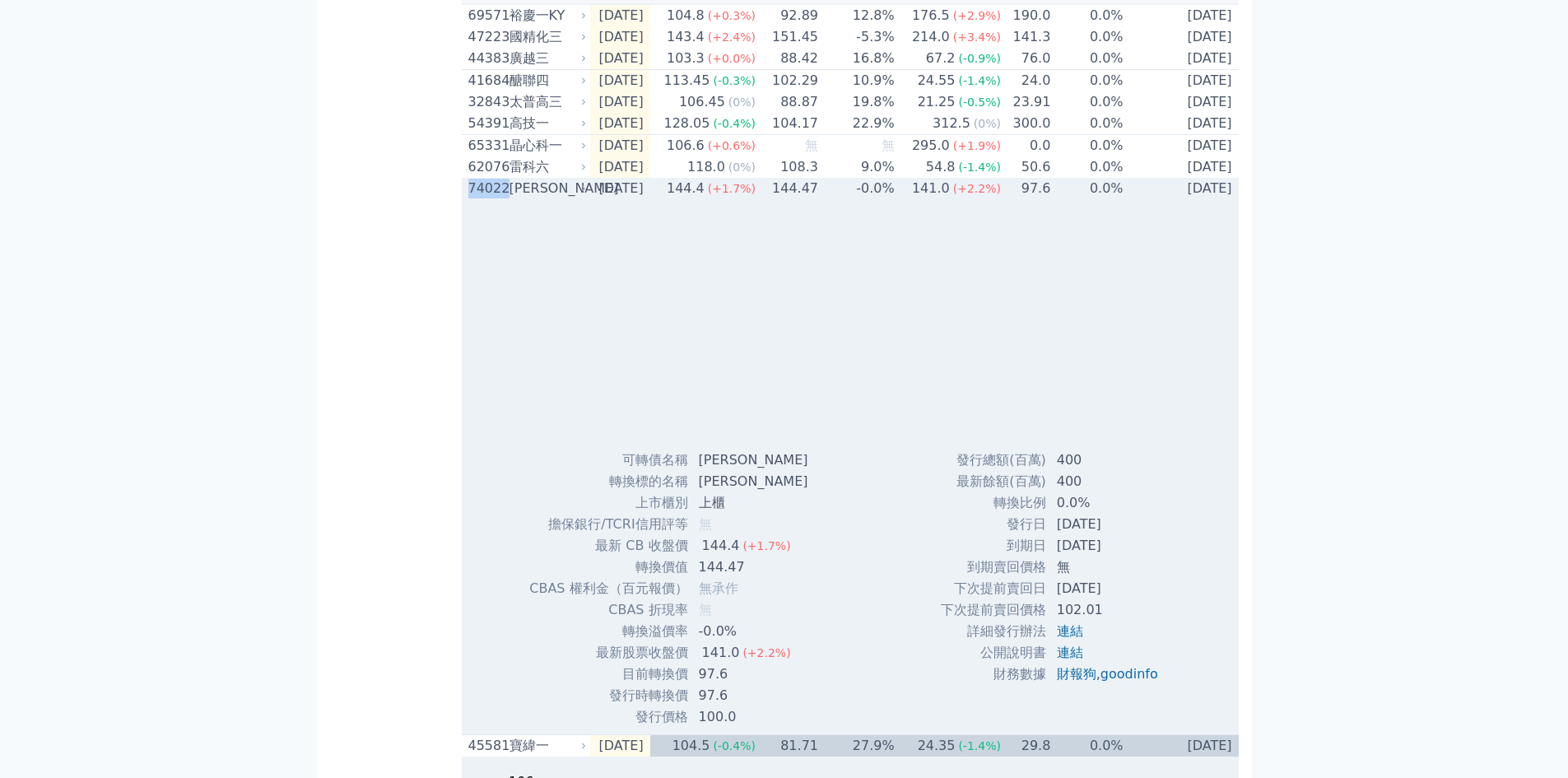
click at [487, 199] on div "74022" at bounding box center [487, 188] width 37 height 20
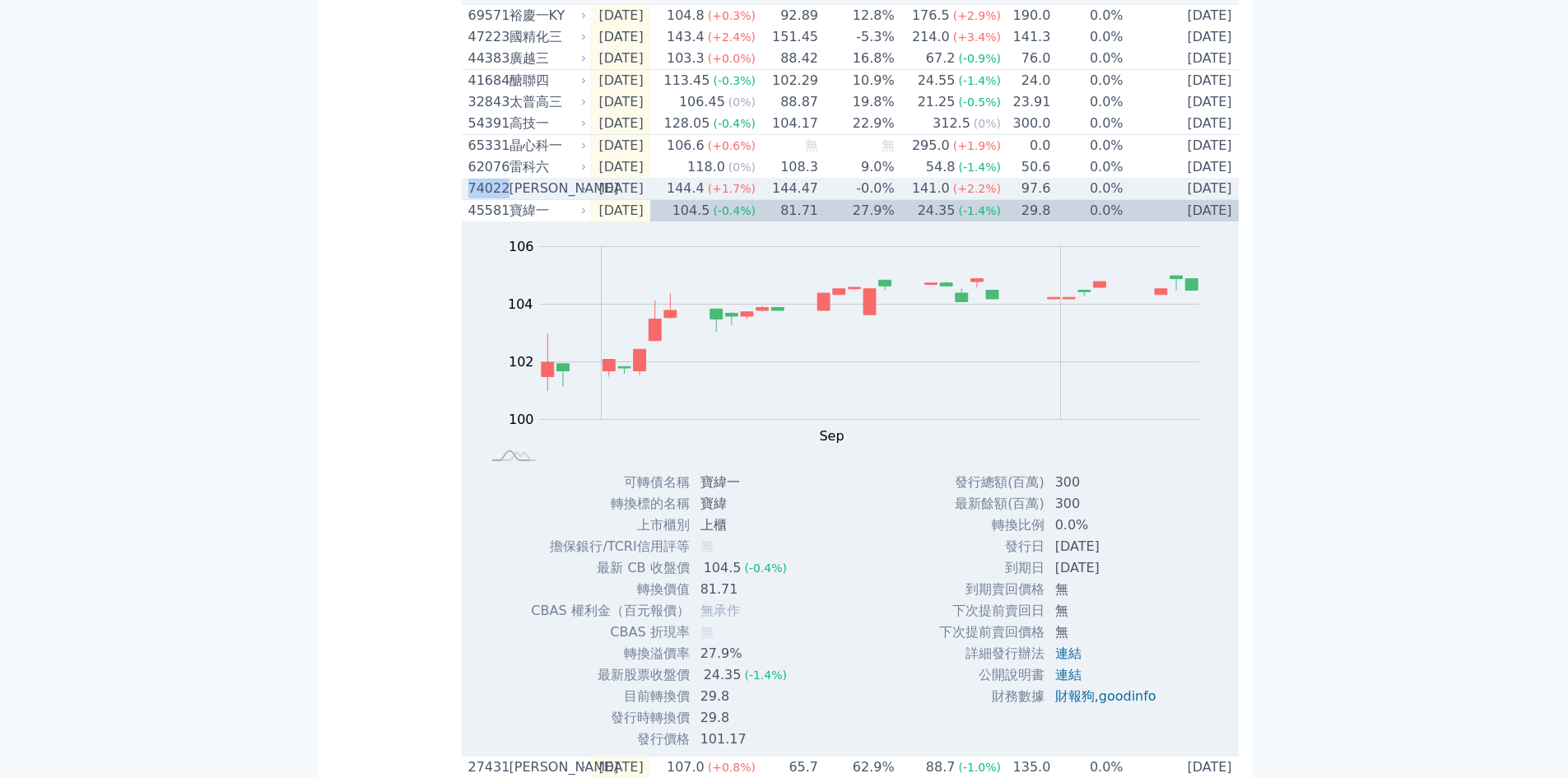
click at [489, 199] on div "74022" at bounding box center [487, 188] width 37 height 20
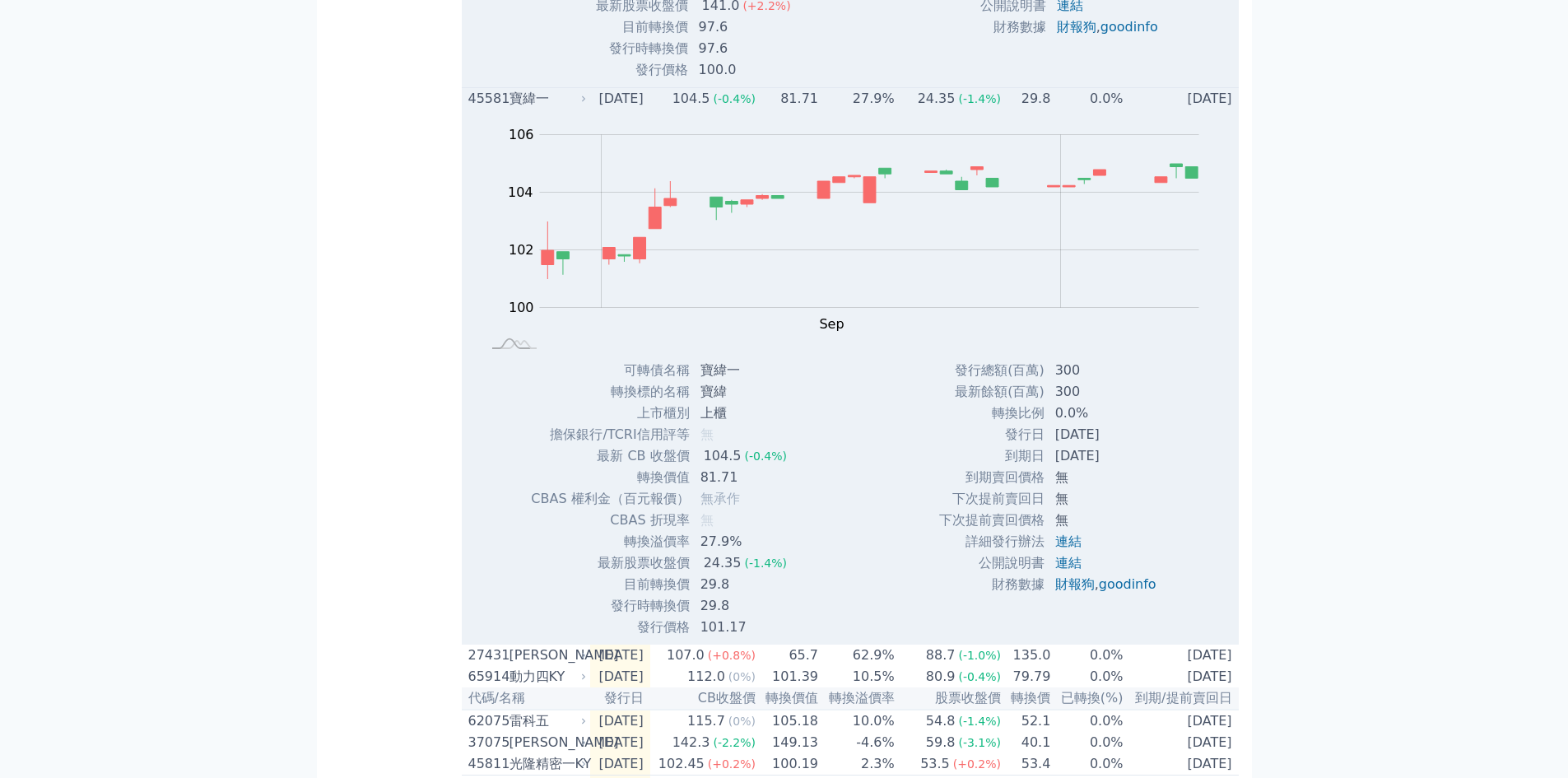
scroll to position [1097, 0]
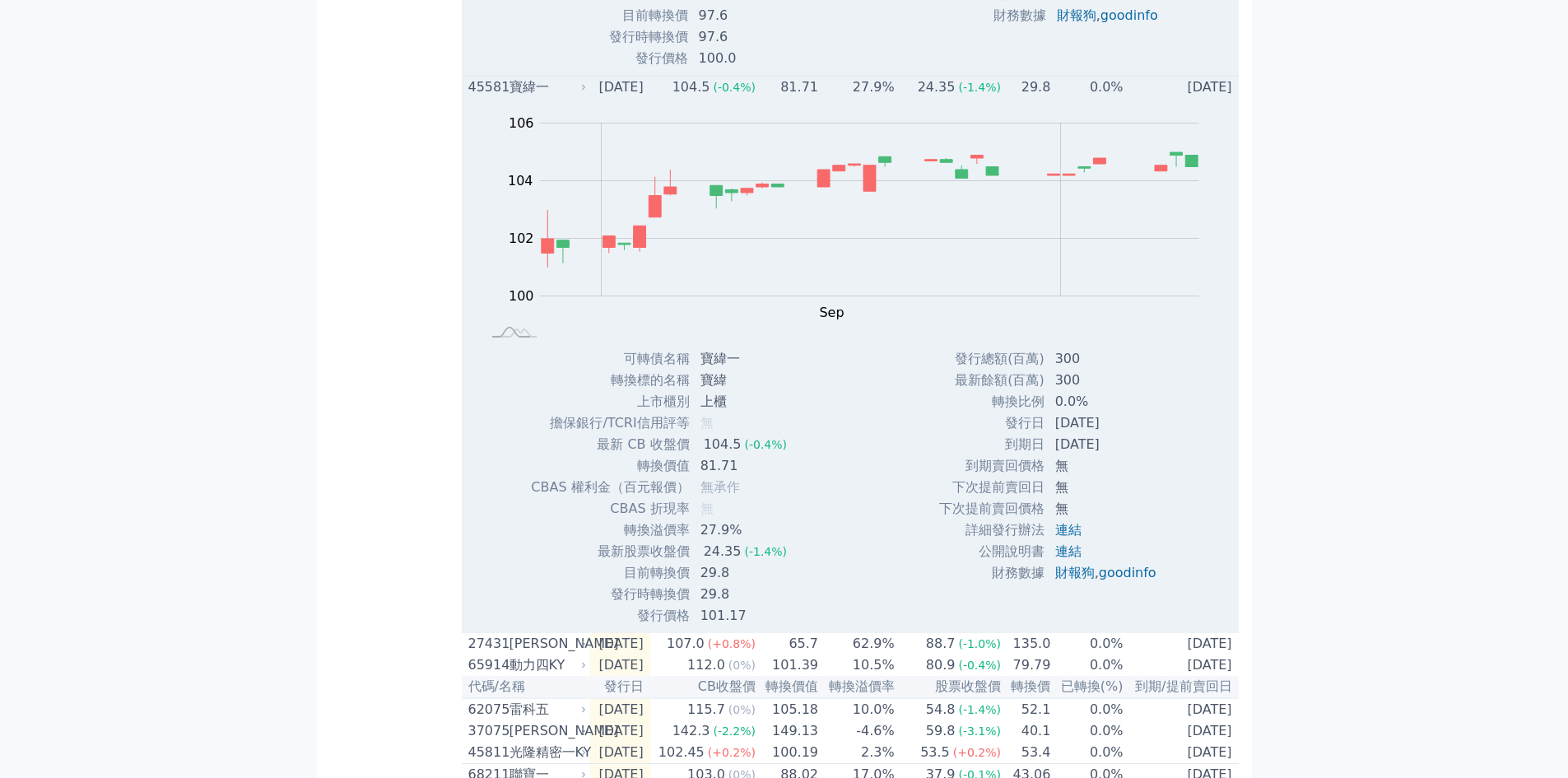
click at [491, 97] on div "45581" at bounding box center [487, 87] width 37 height 20
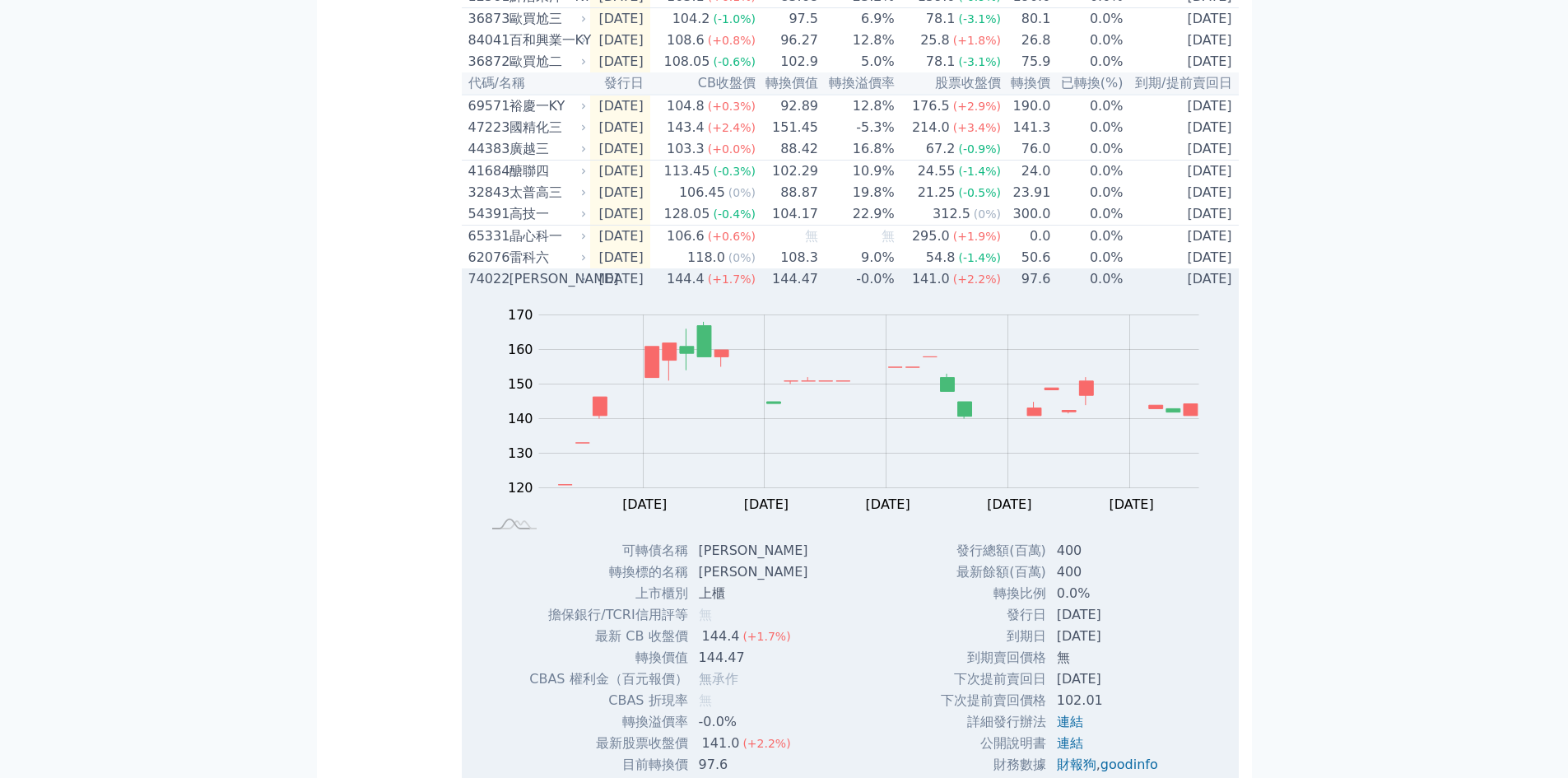
scroll to position [220, 0]
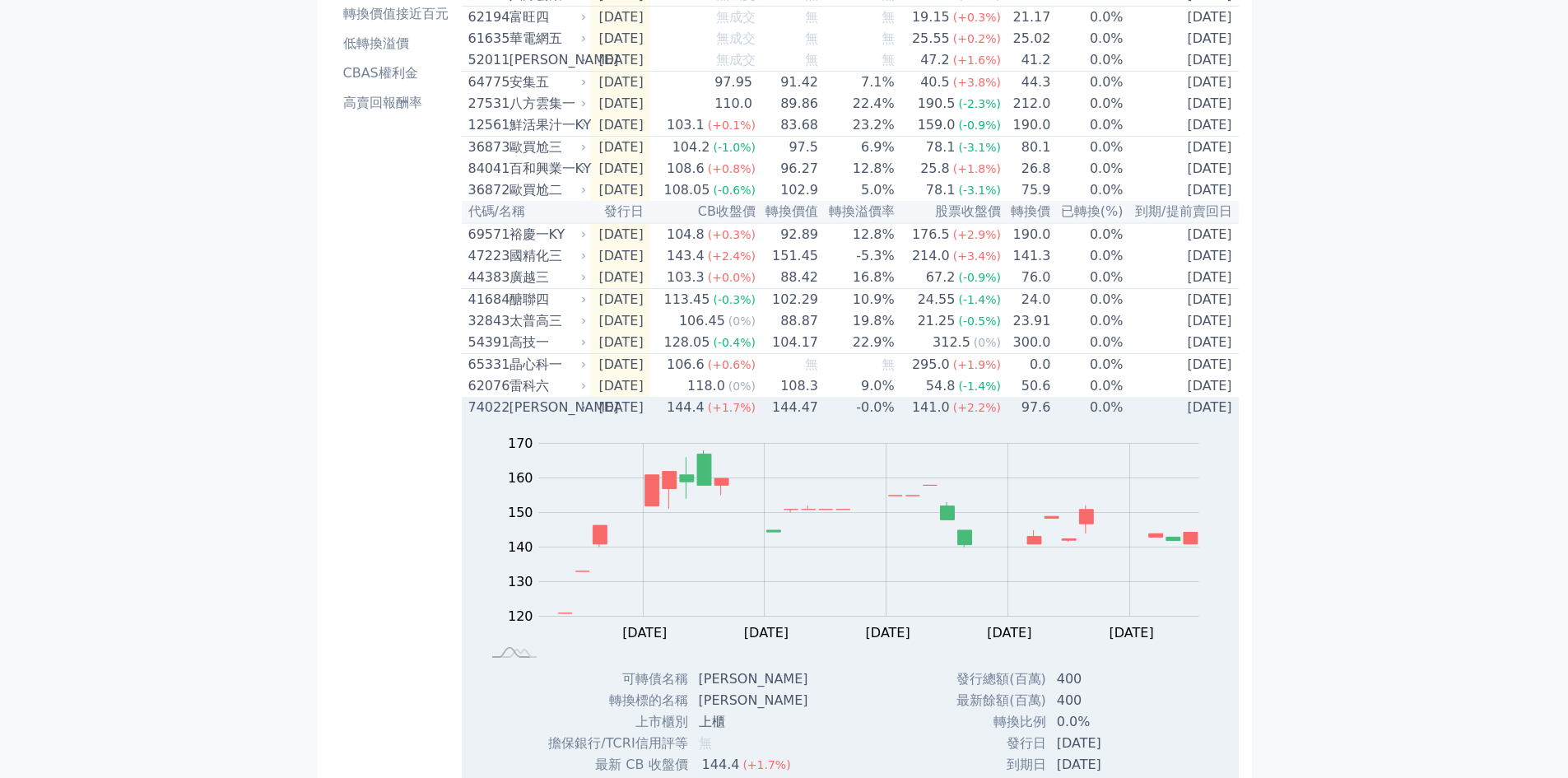
click at [485, 418] on div "74022" at bounding box center [487, 407] width 37 height 20
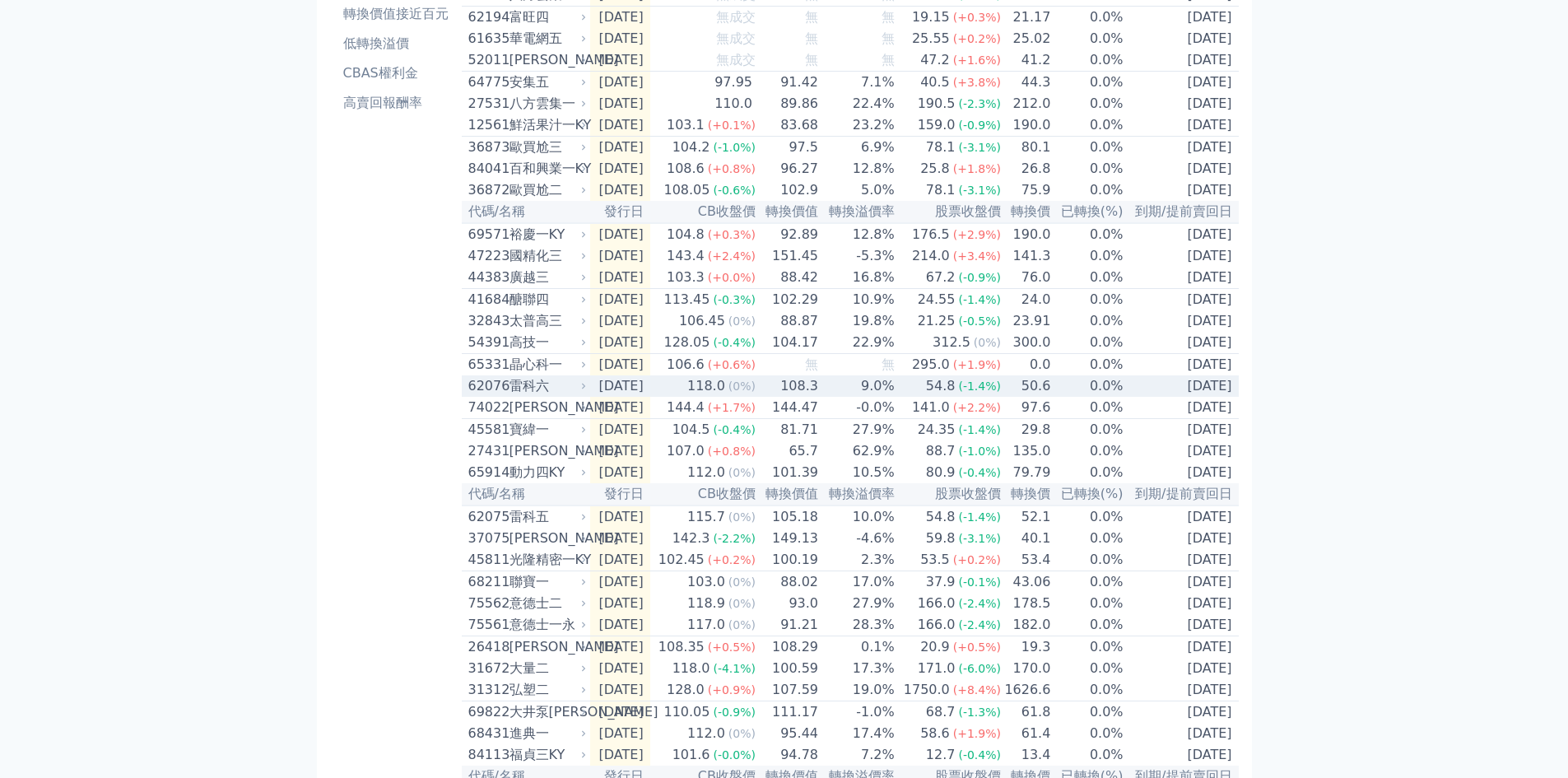
click at [488, 396] on div "62076" at bounding box center [487, 386] width 37 height 20
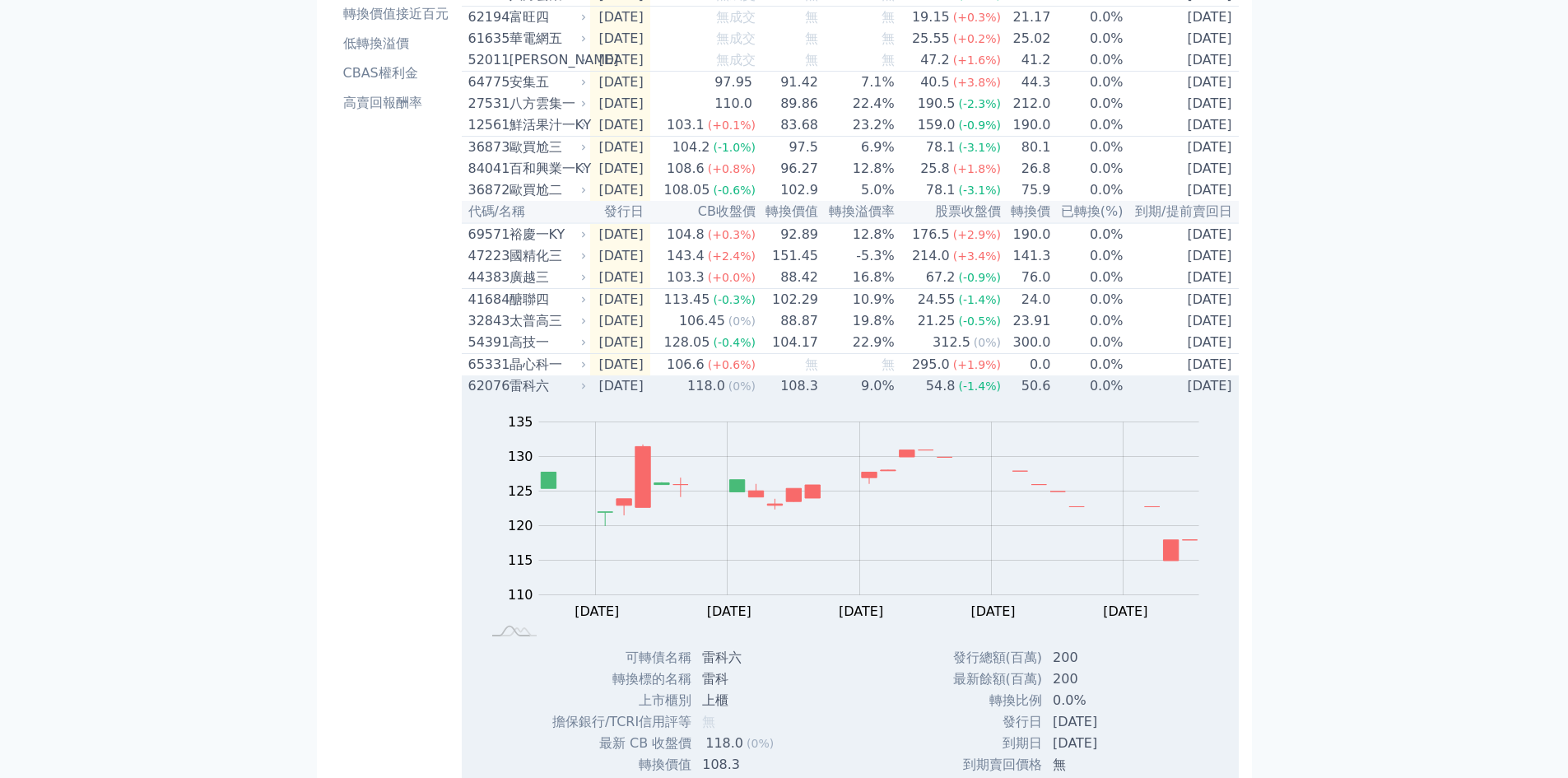
click at [488, 396] on div "62076" at bounding box center [487, 386] width 37 height 20
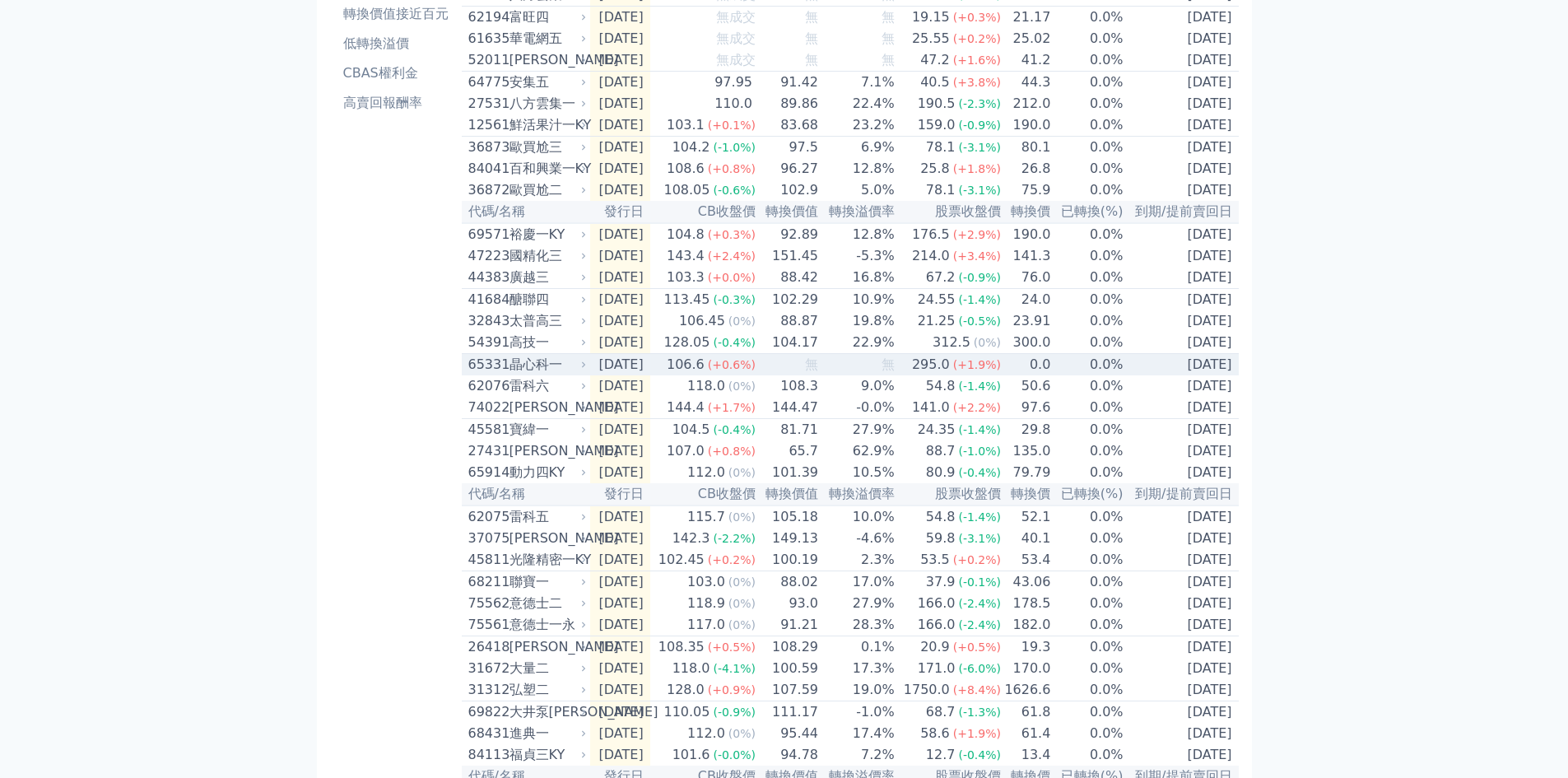
click at [491, 375] on div "65331" at bounding box center [487, 364] width 37 height 20
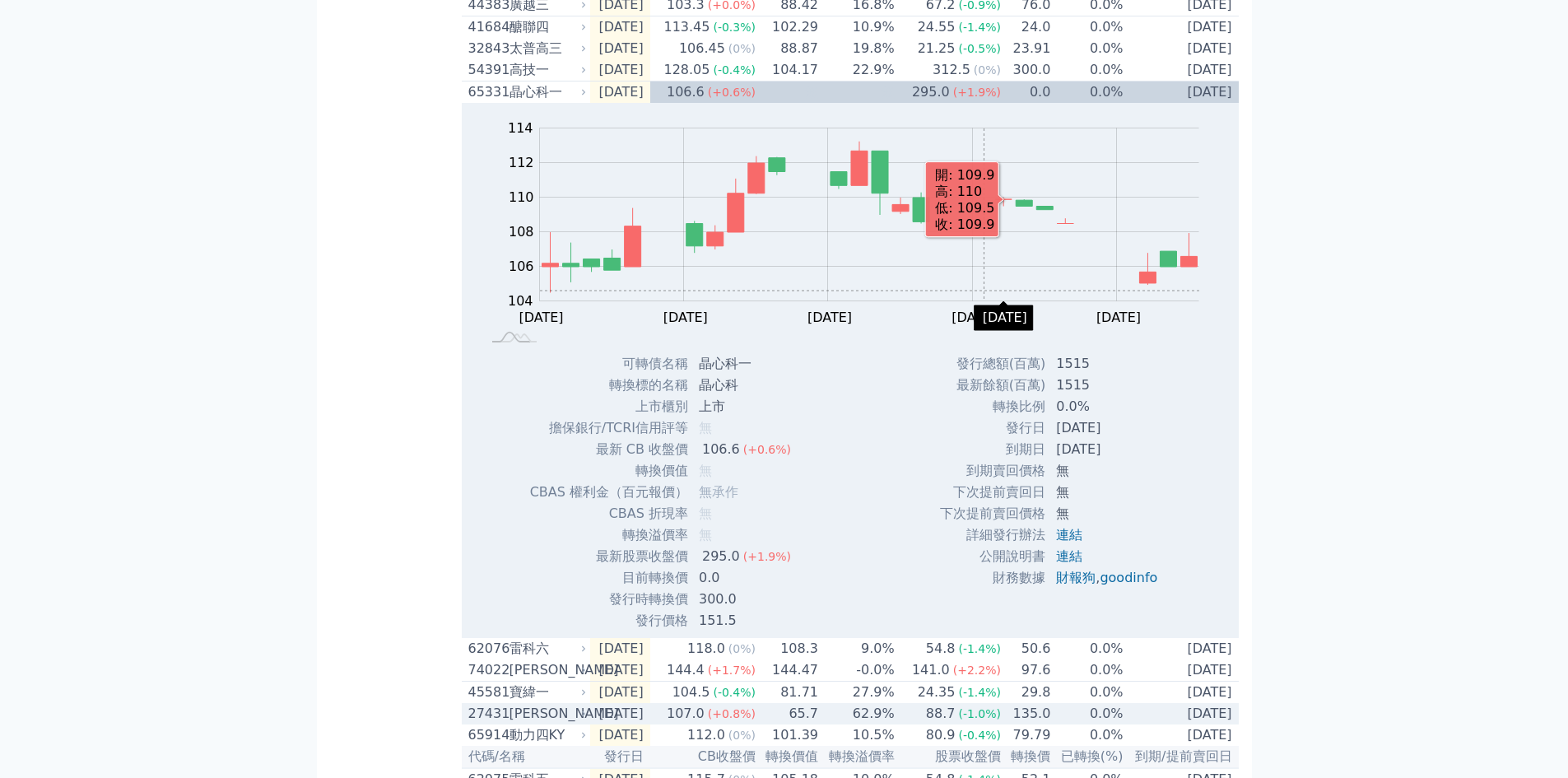
scroll to position [438, 0]
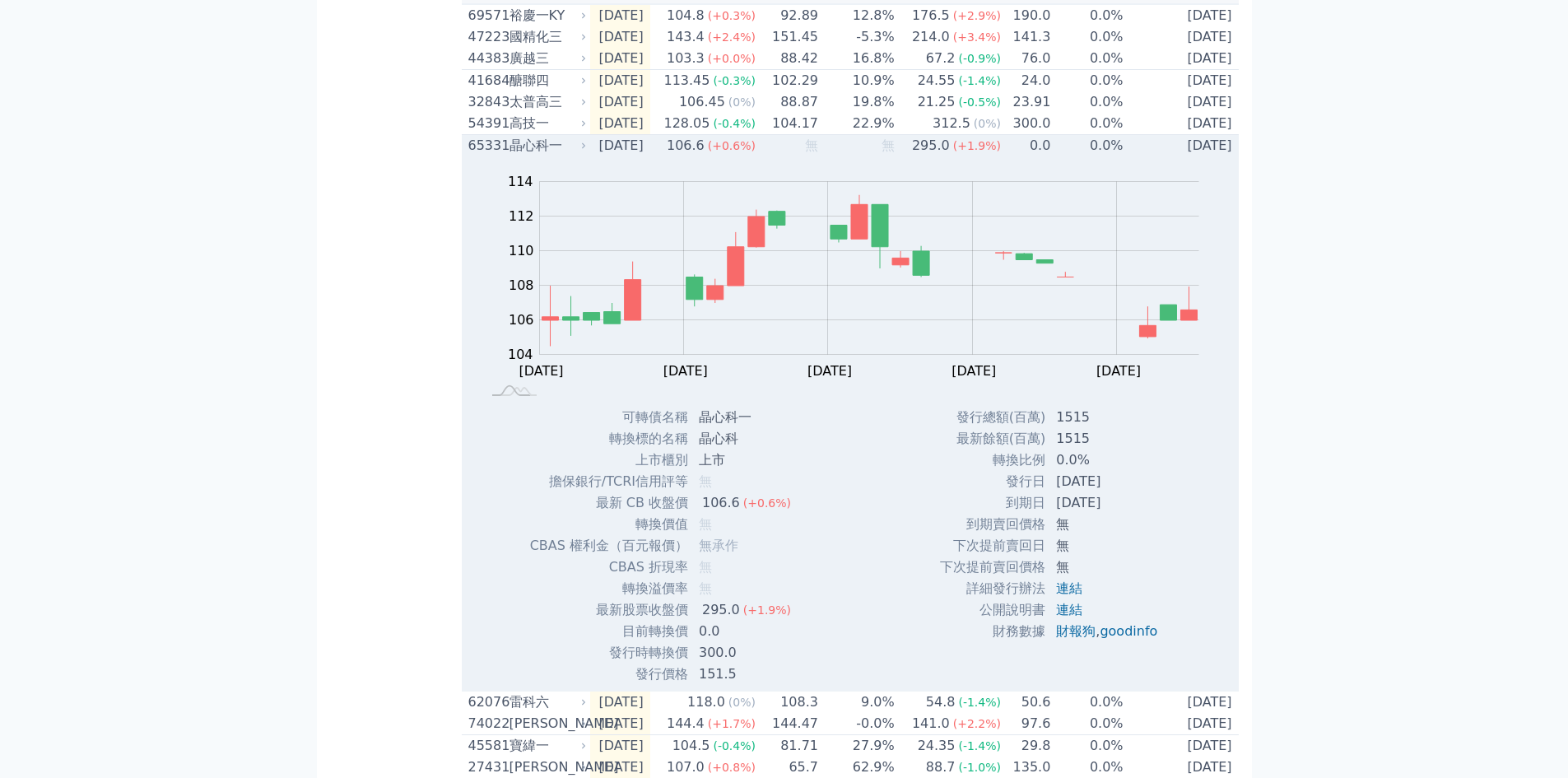
click at [493, 156] on div "65331" at bounding box center [487, 145] width 37 height 20
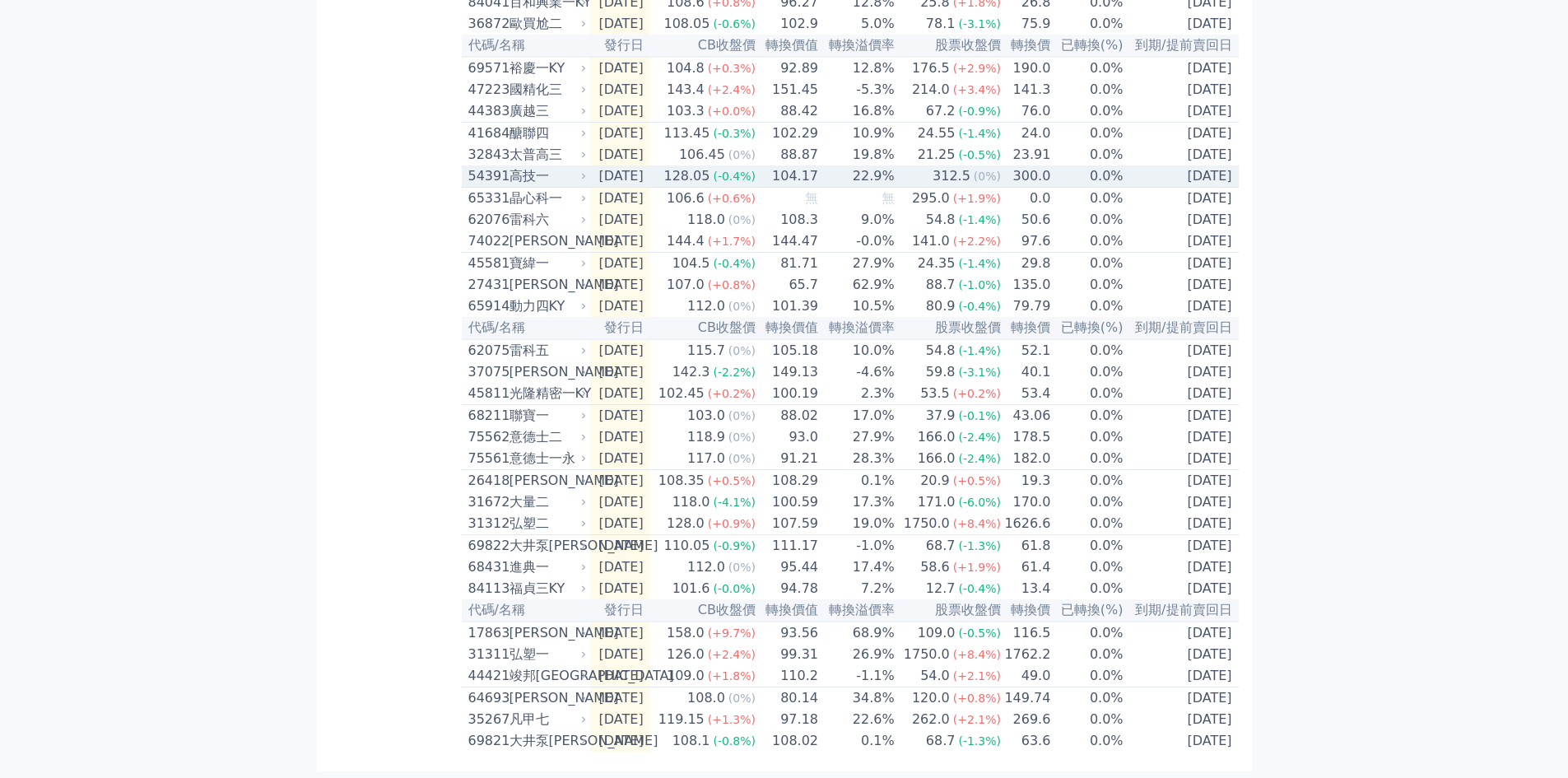
click at [492, 166] on div "54391" at bounding box center [487, 175] width 37 height 20
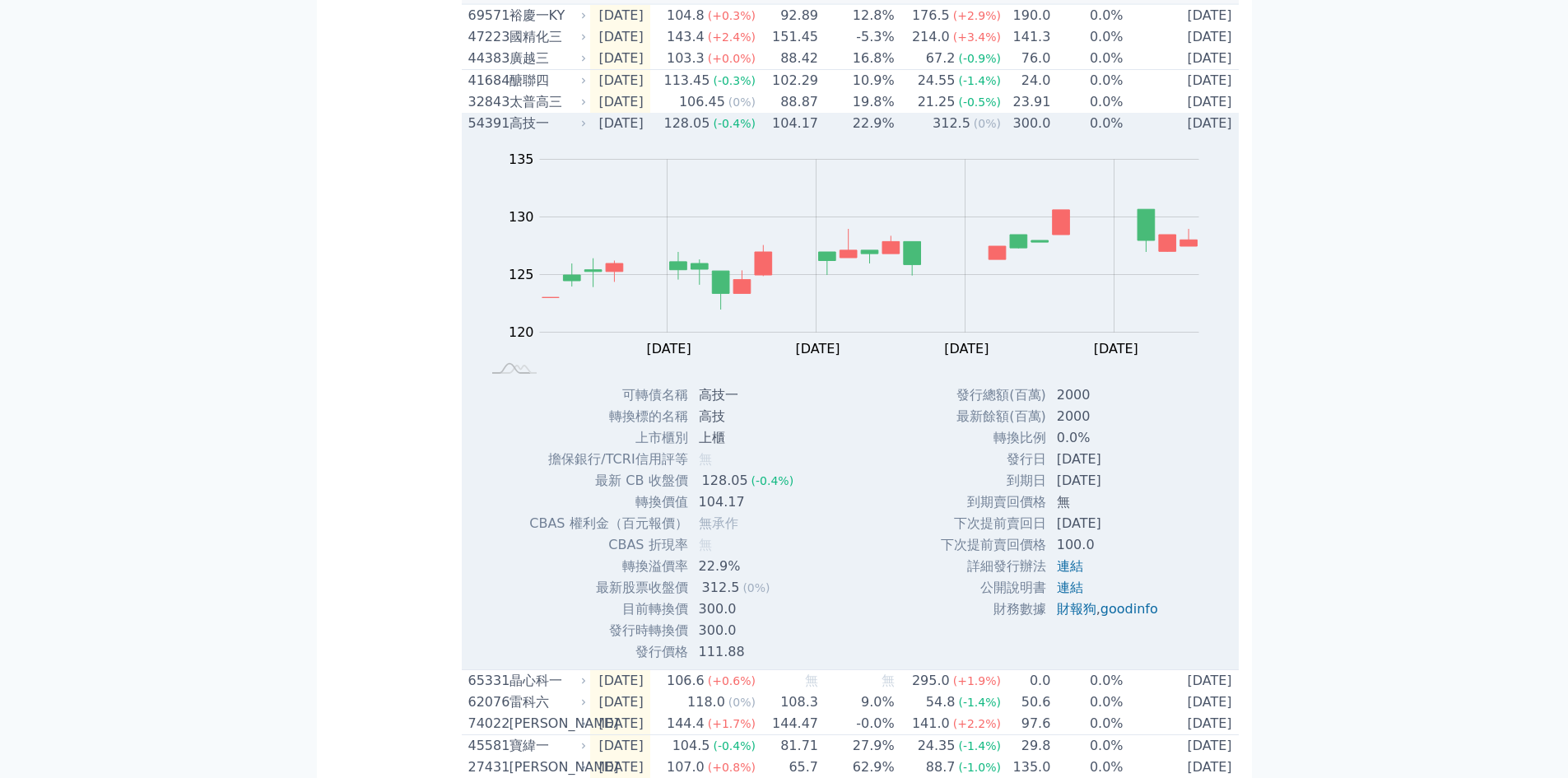
click at [481, 133] on div "54391" at bounding box center [487, 123] width 37 height 20
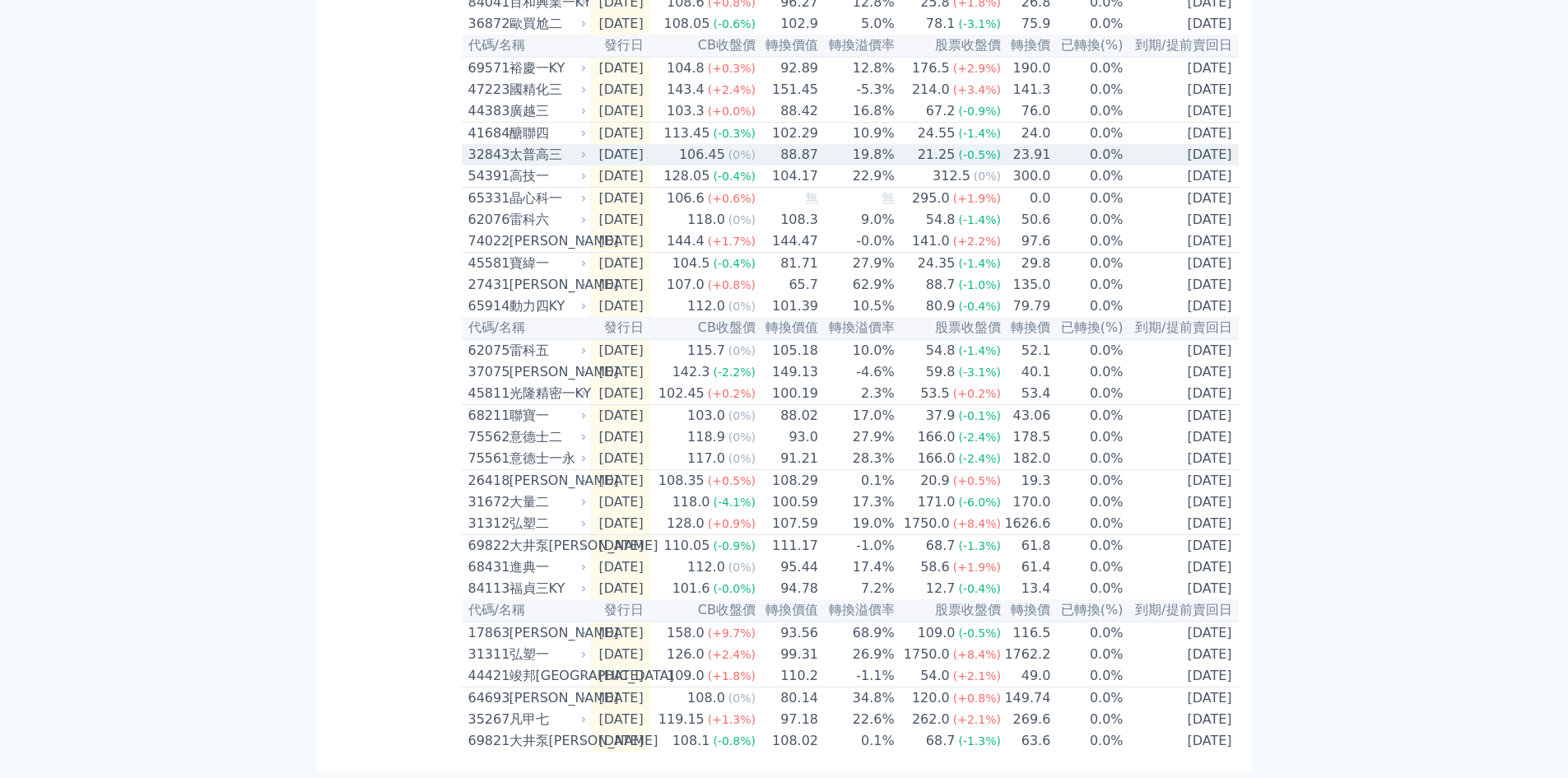
click at [487, 145] on div "32843" at bounding box center [487, 155] width 37 height 20
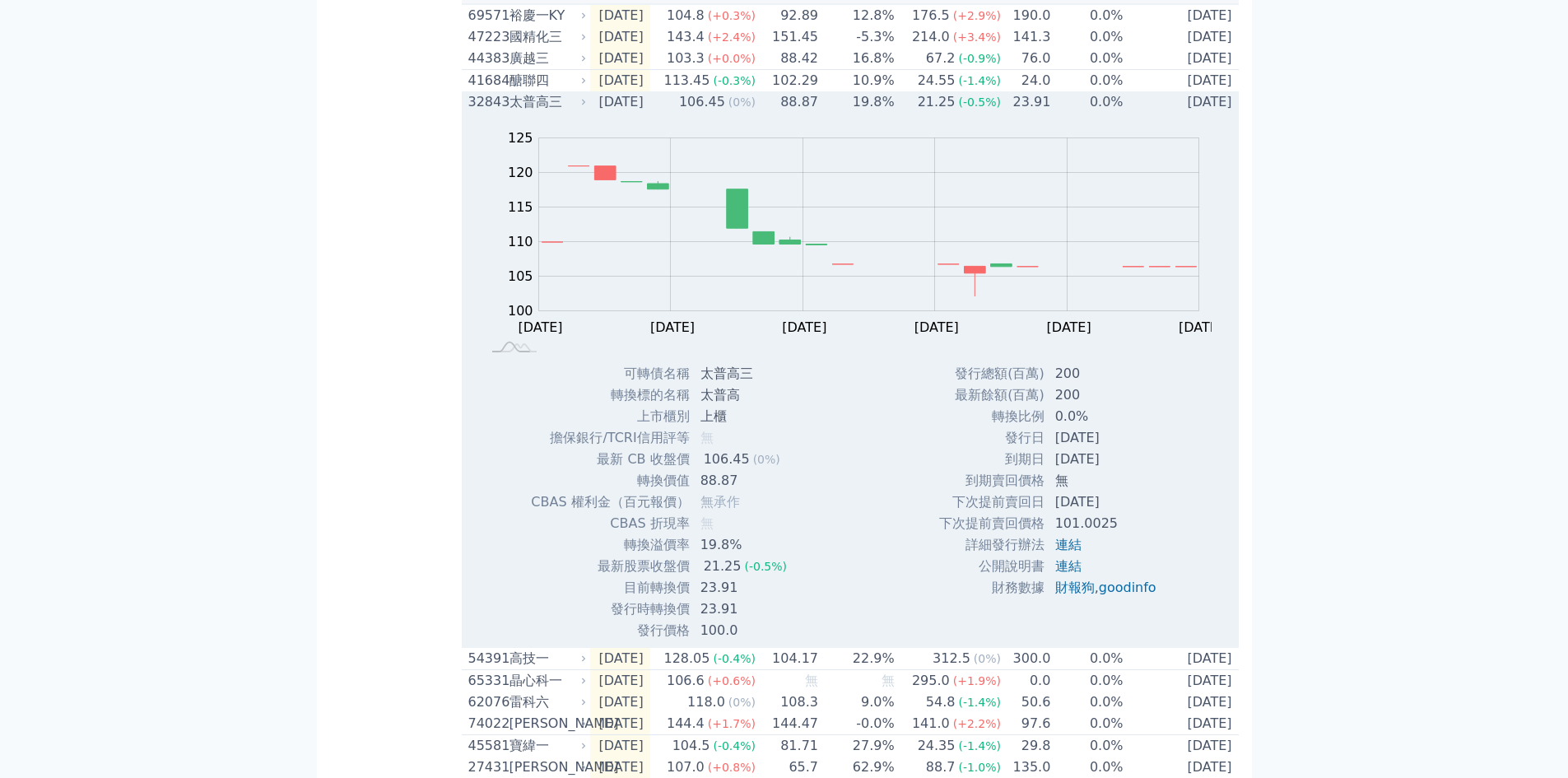
click at [485, 112] on div "32843" at bounding box center [487, 101] width 37 height 20
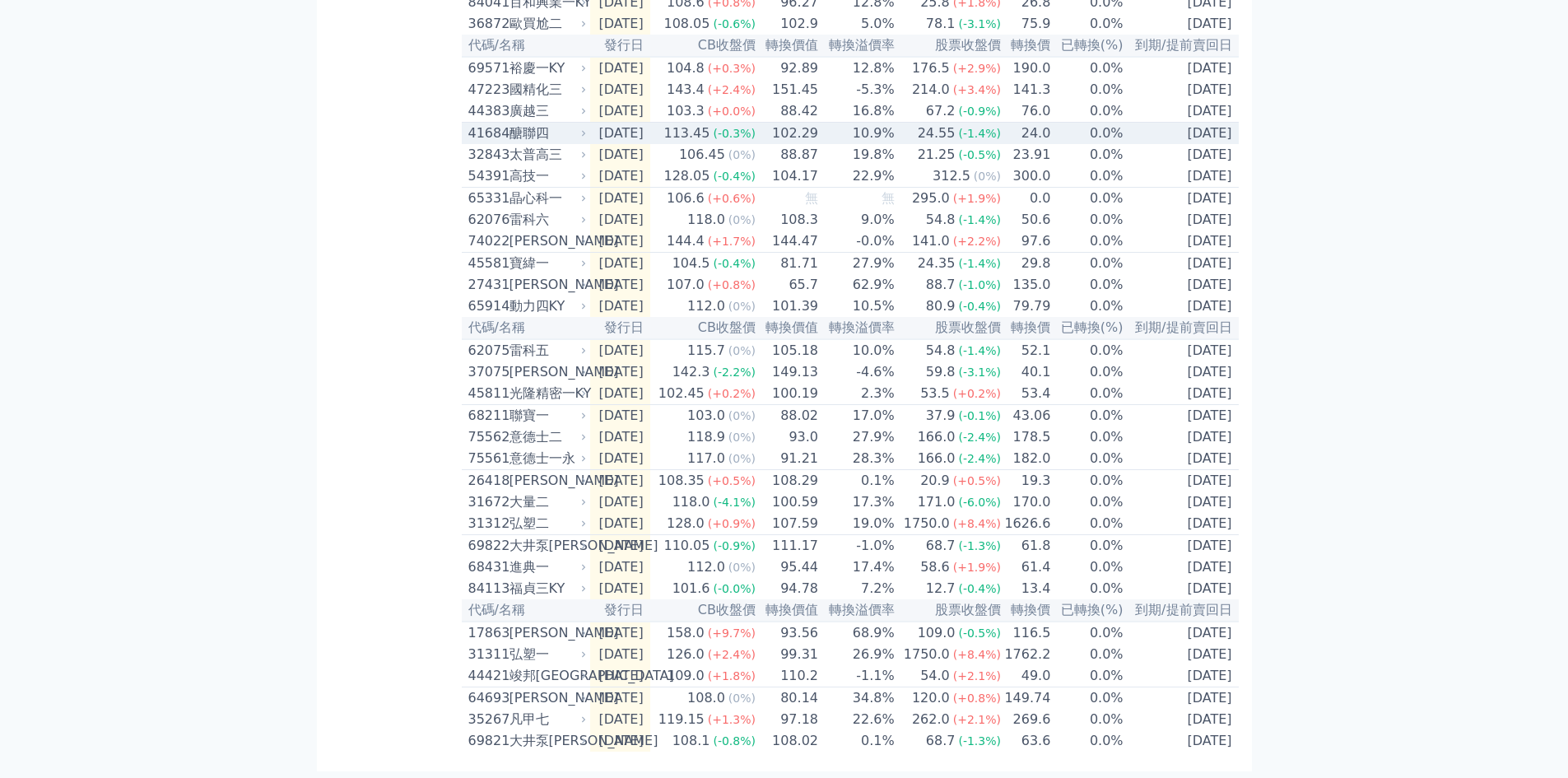
click at [487, 124] on div "41684" at bounding box center [487, 133] width 37 height 20
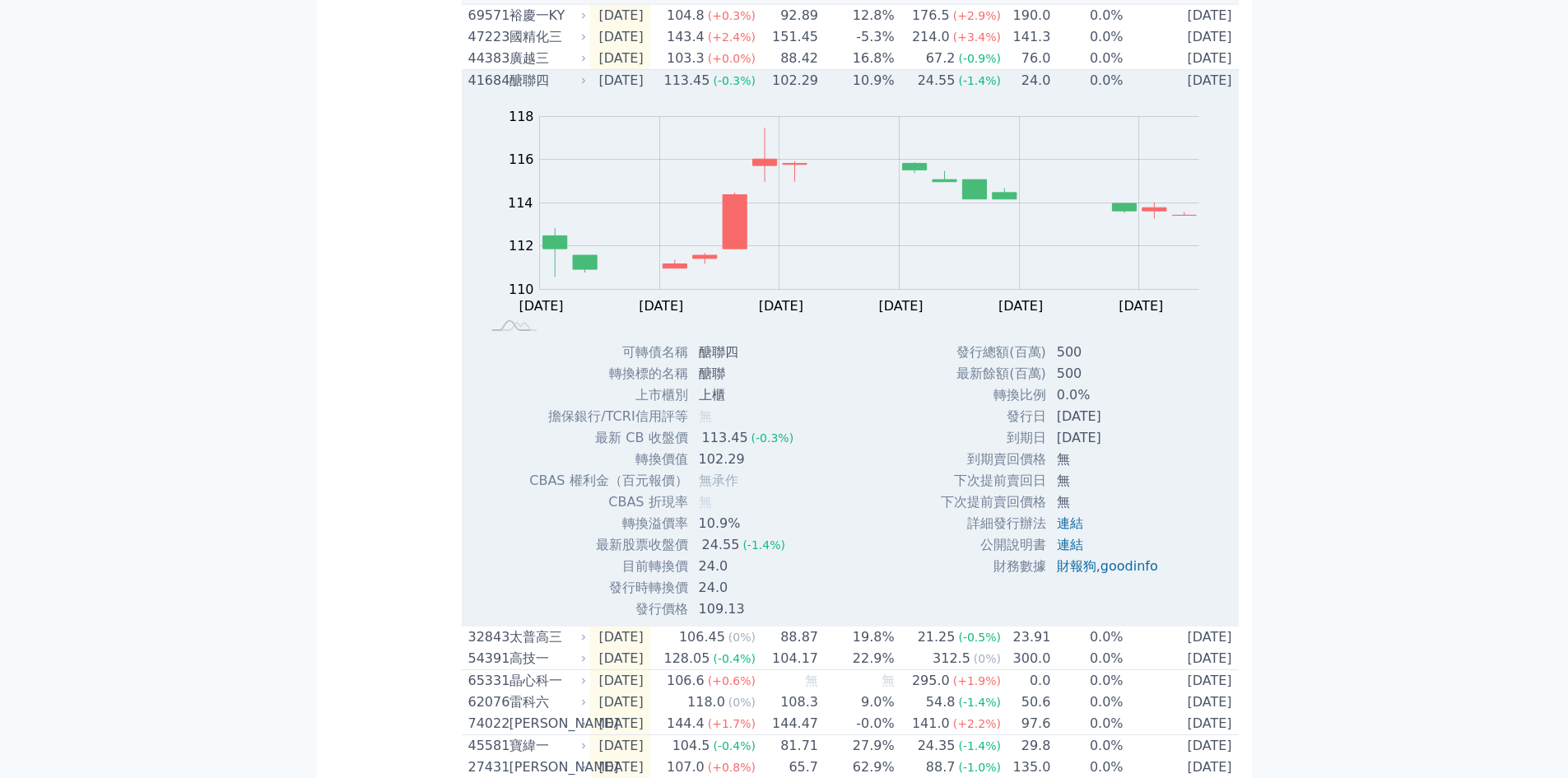
click at [488, 90] on div "41684" at bounding box center [487, 80] width 37 height 20
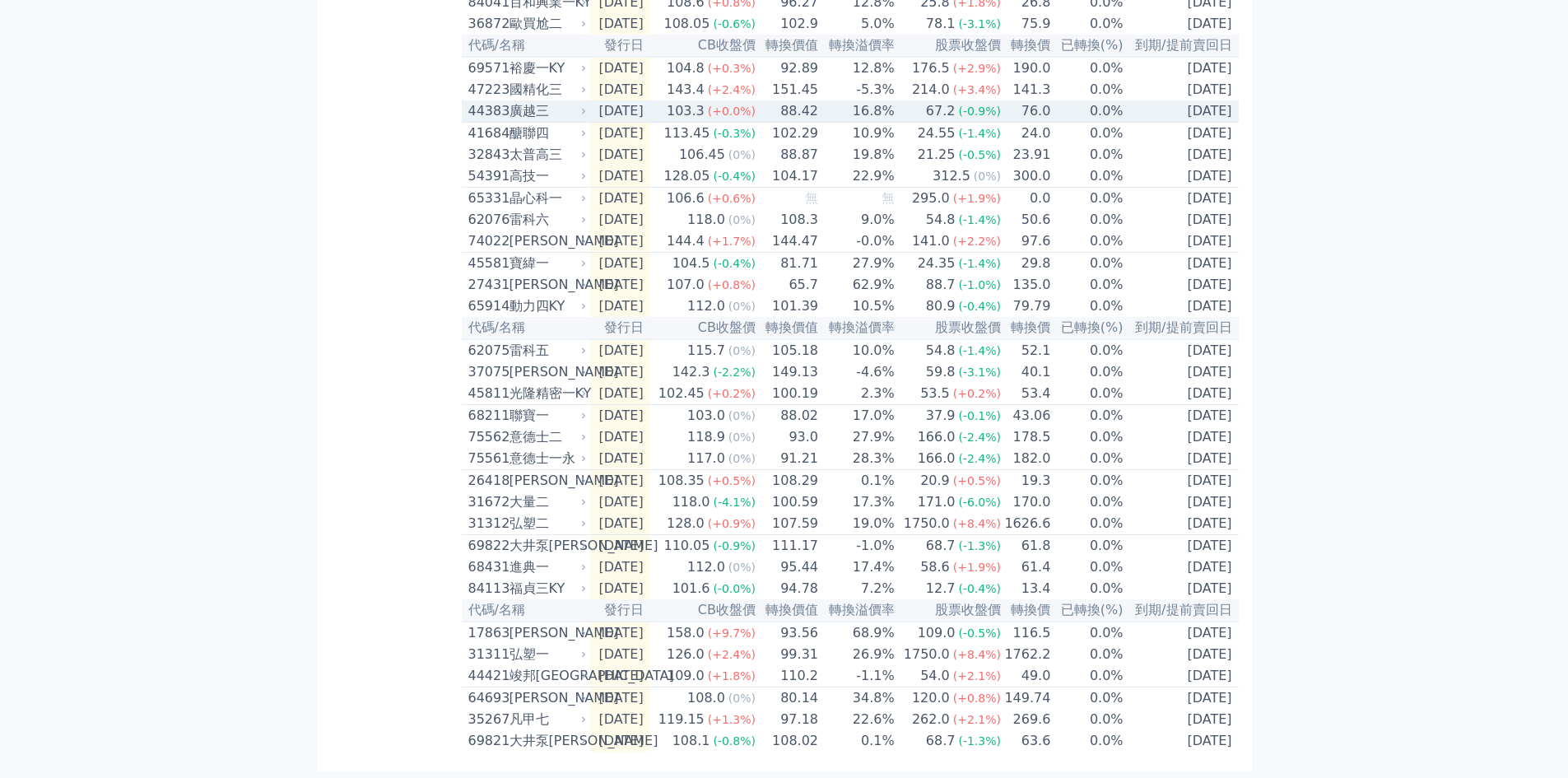
click at [487, 101] on div "44383" at bounding box center [487, 111] width 37 height 20
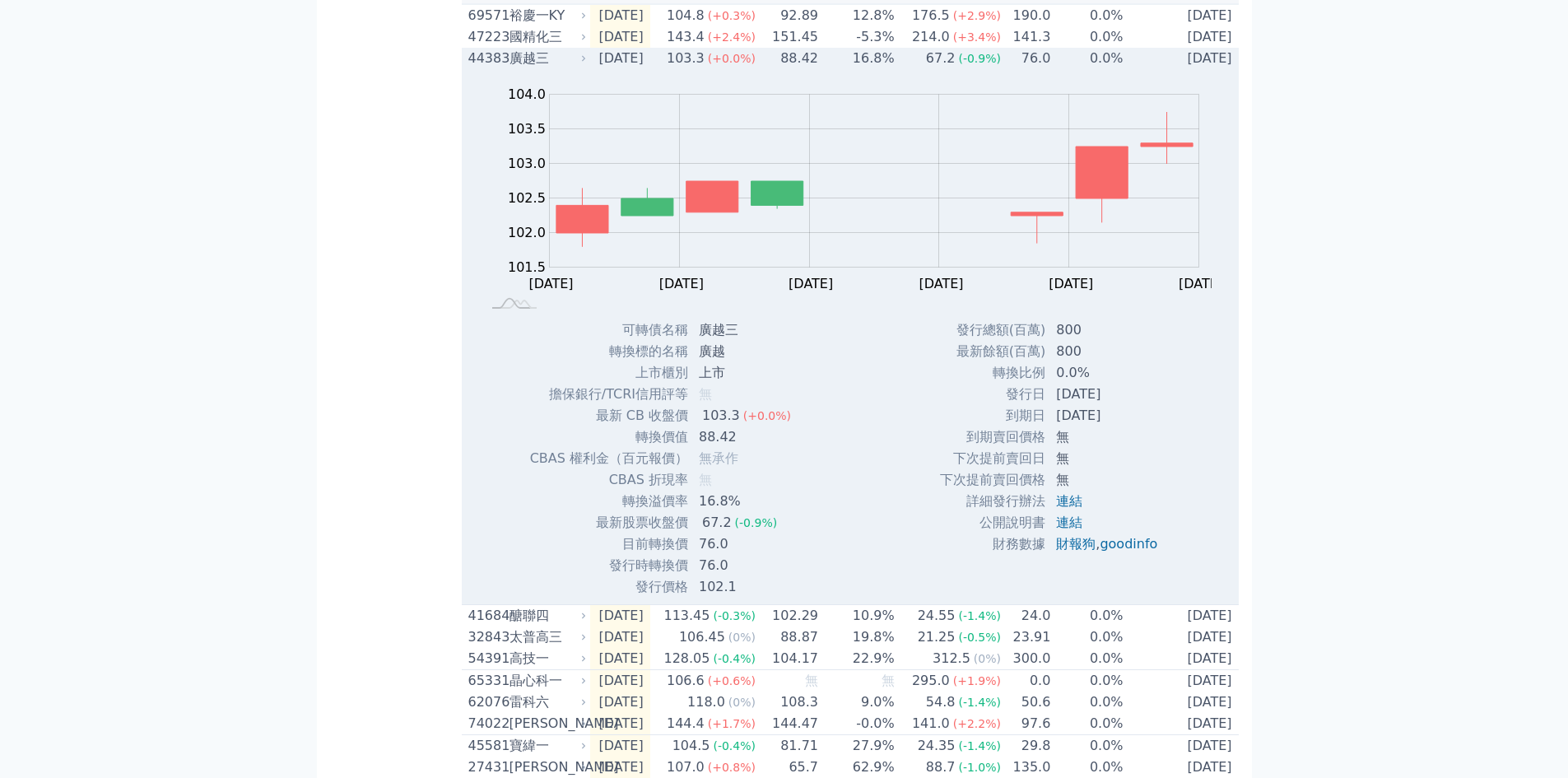
scroll to position [220, 0]
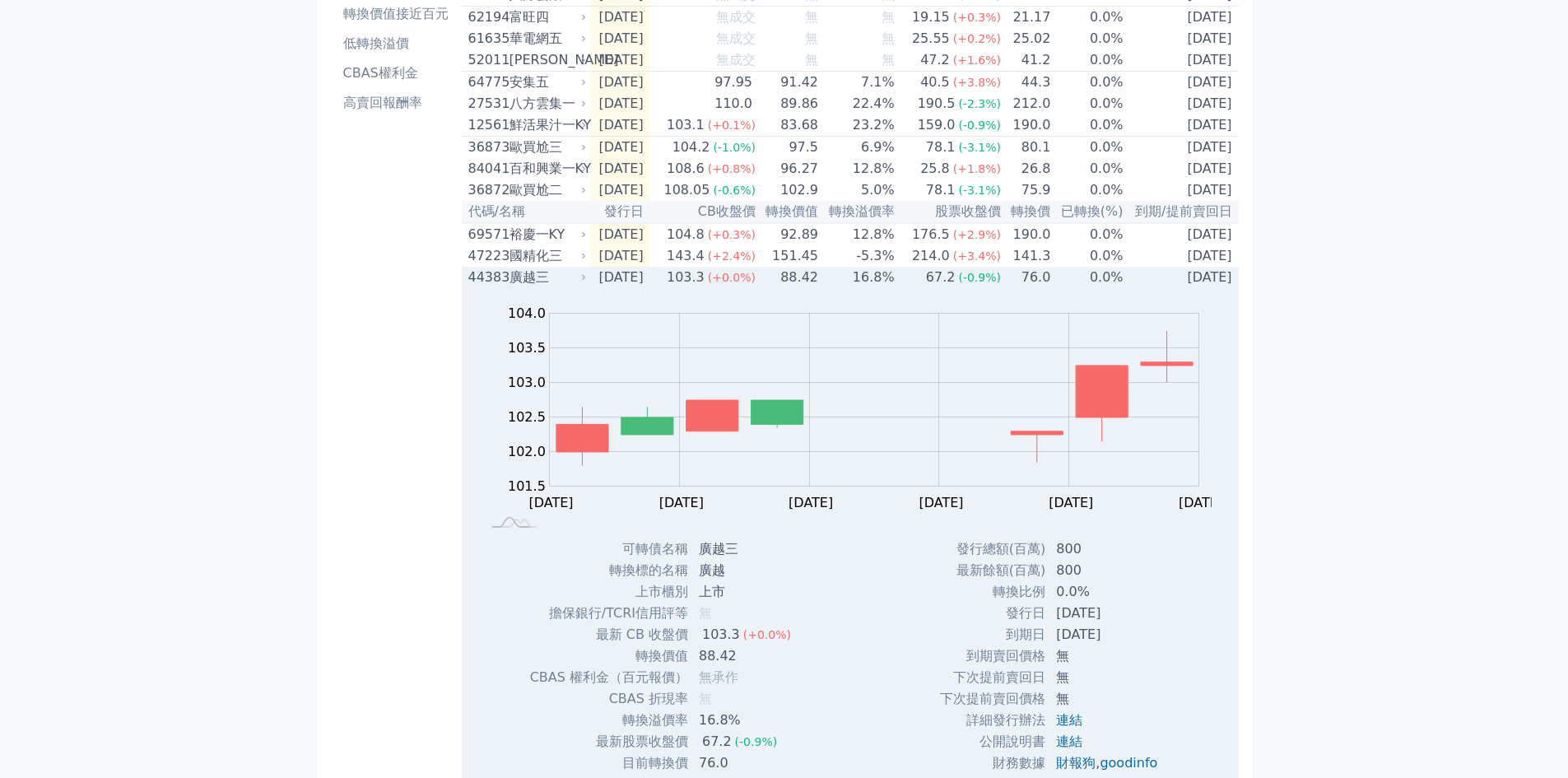
click at [493, 287] on div "44383" at bounding box center [487, 277] width 37 height 20
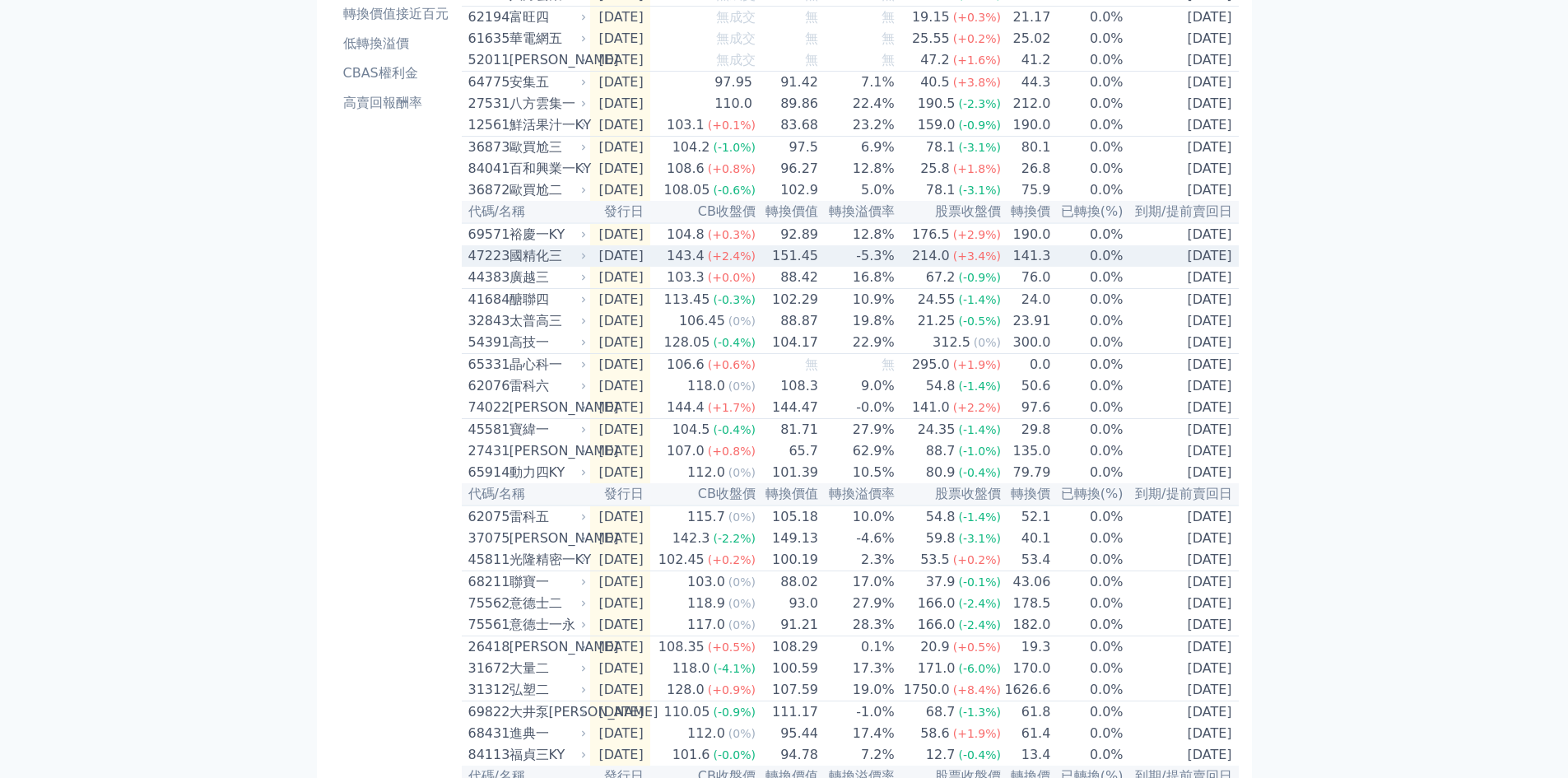
click at [492, 266] on div "47223" at bounding box center [487, 255] width 37 height 20
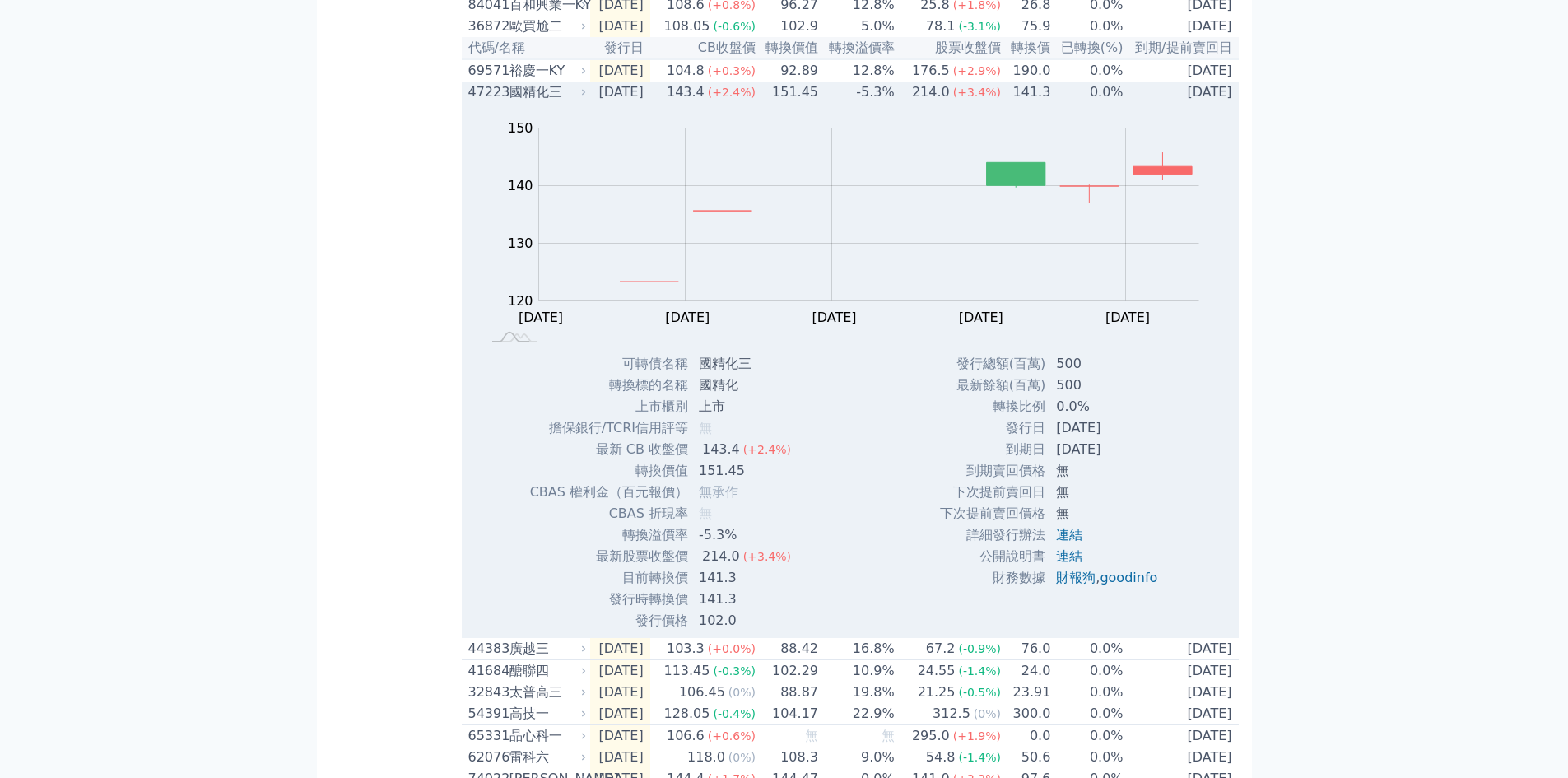
scroll to position [438, 0]
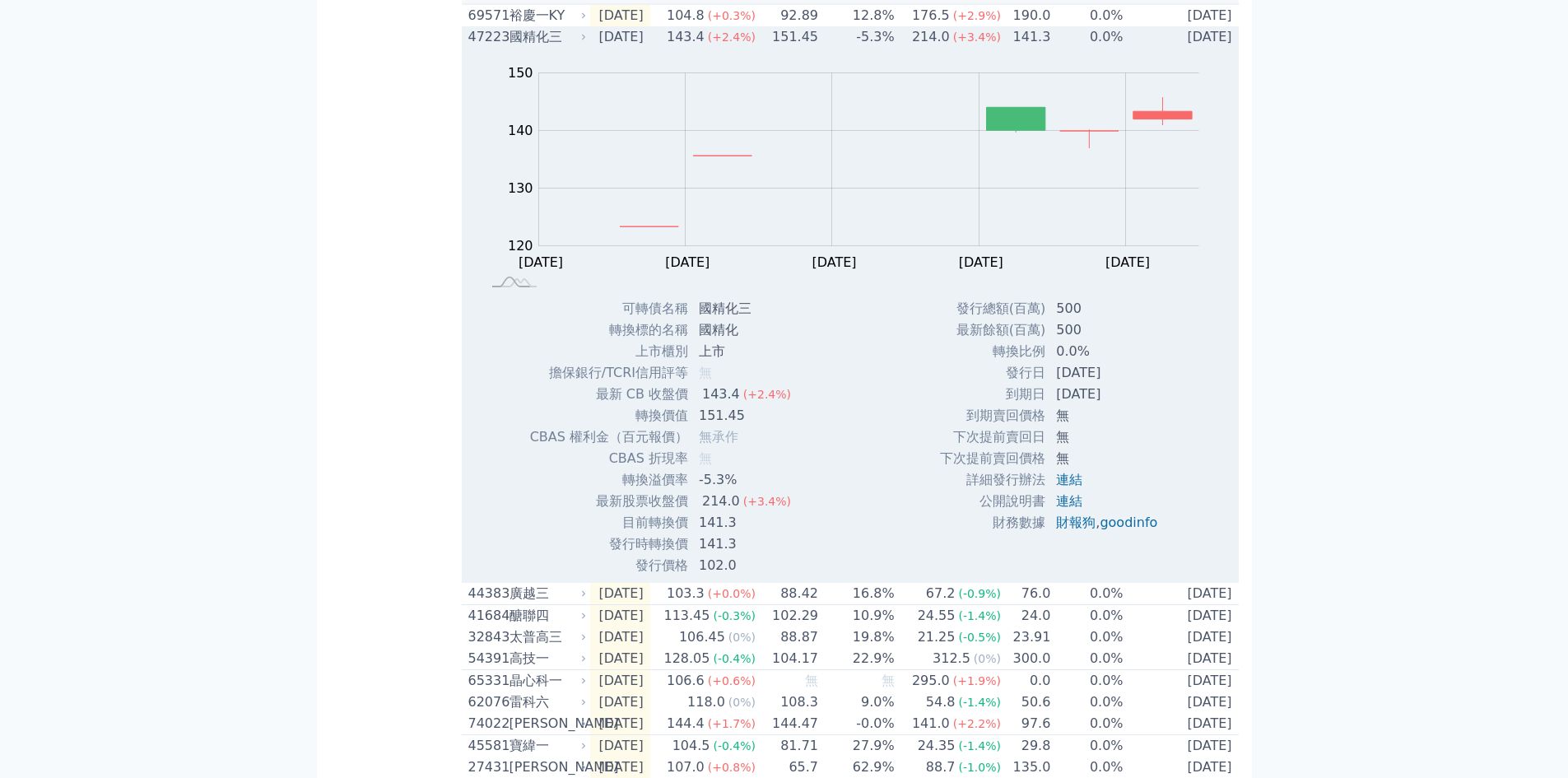
click at [487, 47] on div "47223" at bounding box center [487, 37] width 37 height 20
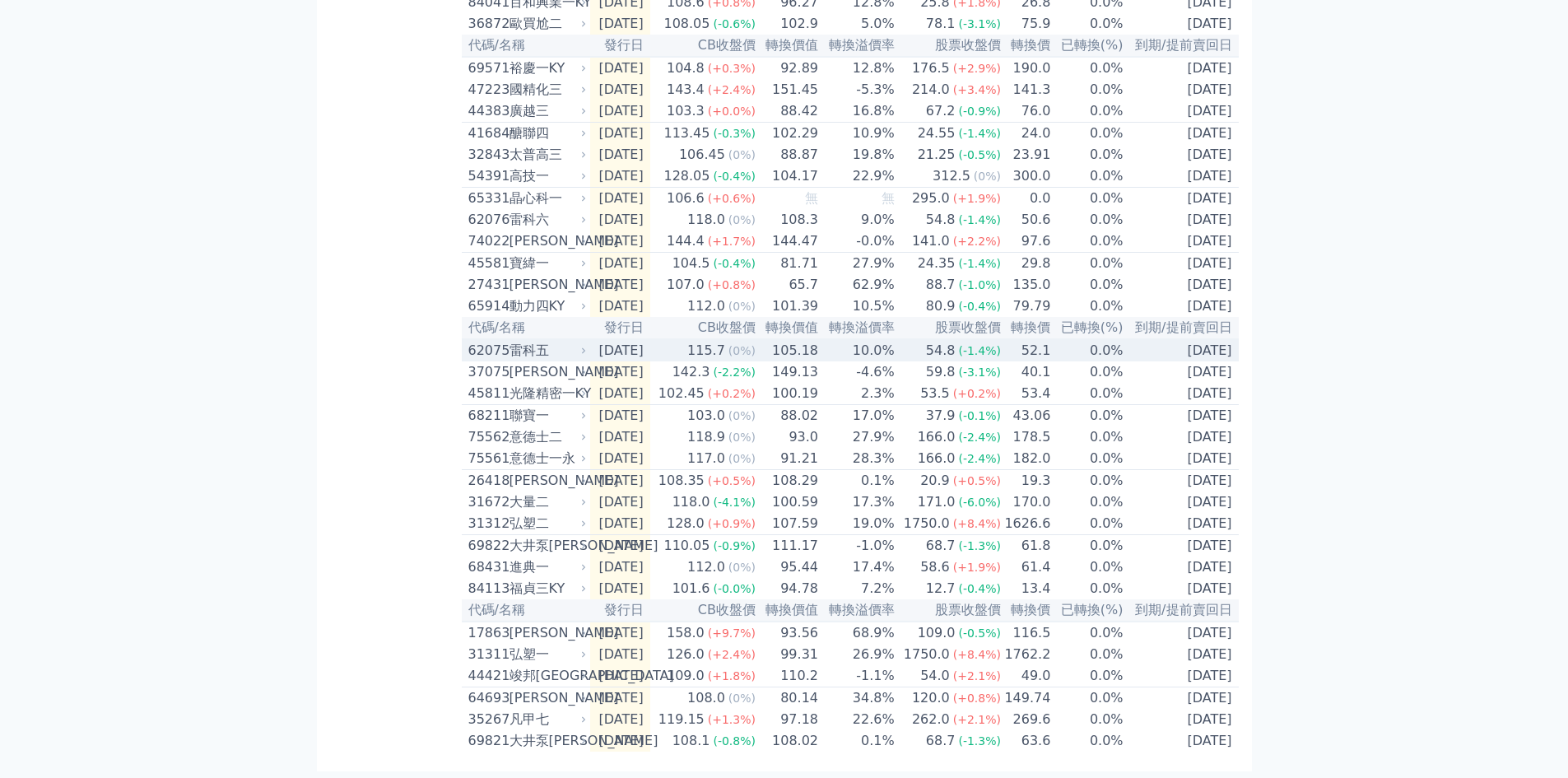
scroll to position [220, 0]
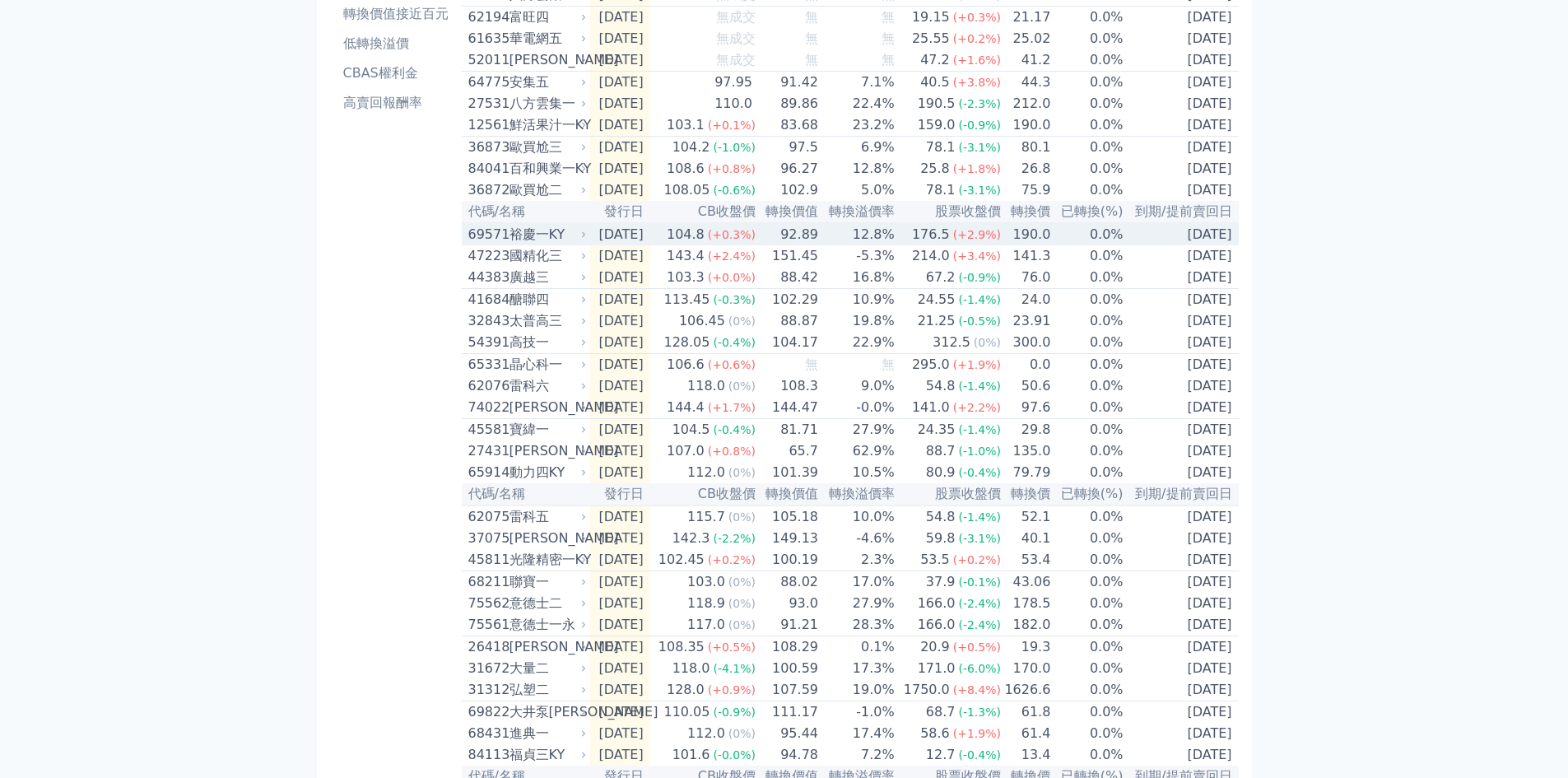
click at [486, 244] on div "69571" at bounding box center [487, 234] width 37 height 20
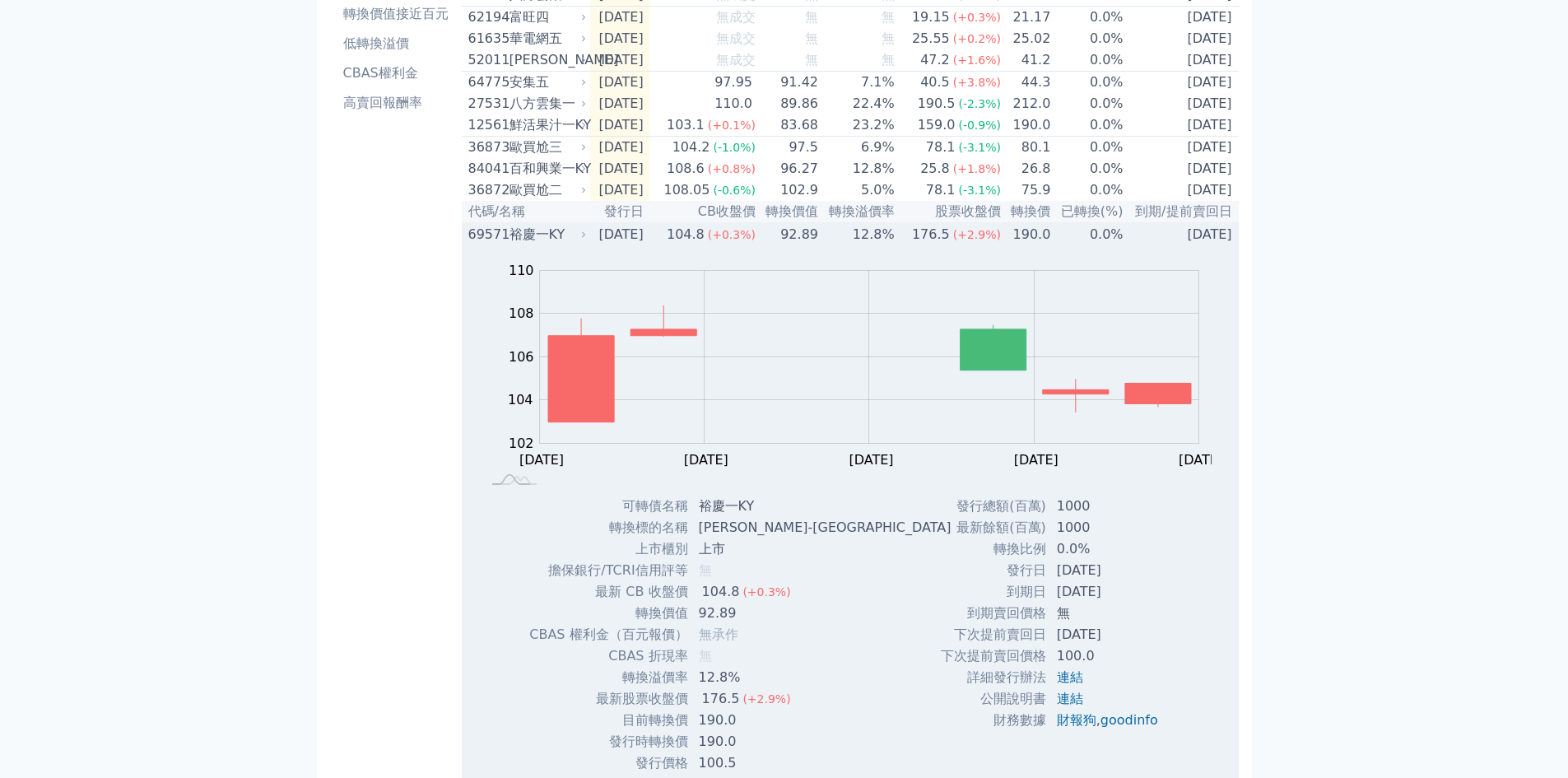
click at [484, 244] on div "69571" at bounding box center [487, 234] width 37 height 20
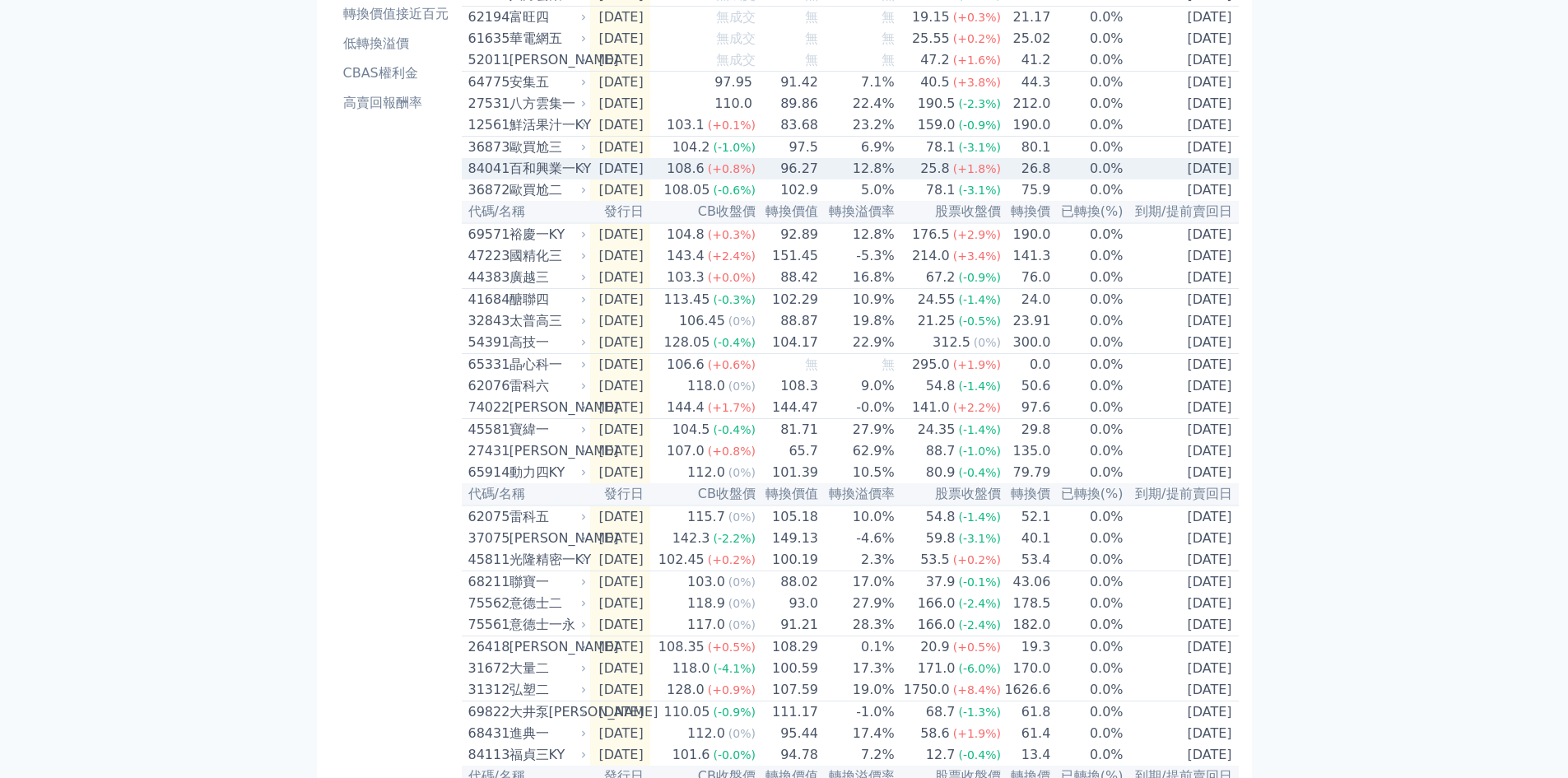
click at [489, 179] on div "84041" at bounding box center [487, 168] width 37 height 20
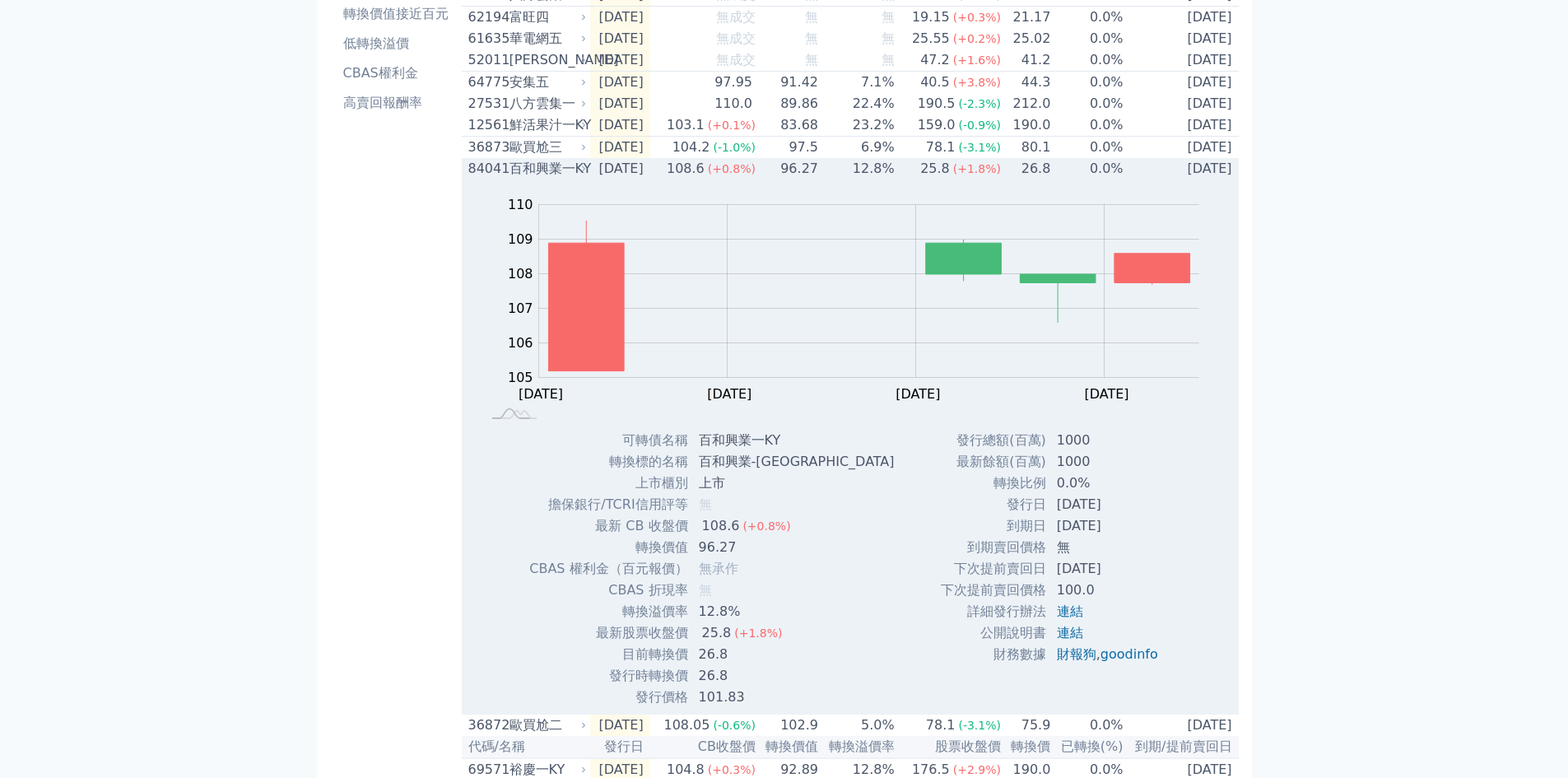
click at [490, 179] on div "84041" at bounding box center [487, 168] width 37 height 20
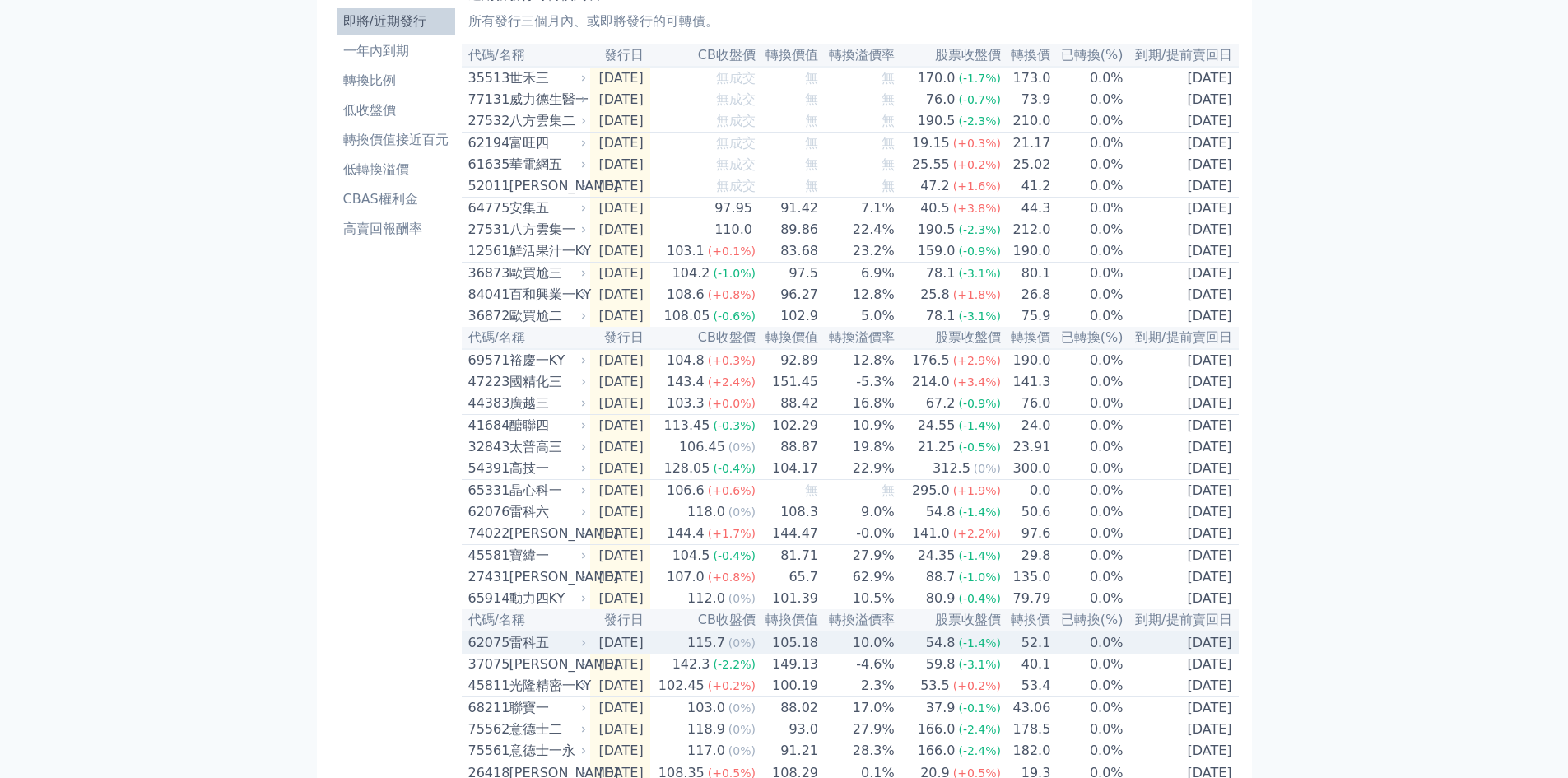
scroll to position [0, 0]
